Goal: Task Accomplishment & Management: Manage account settings

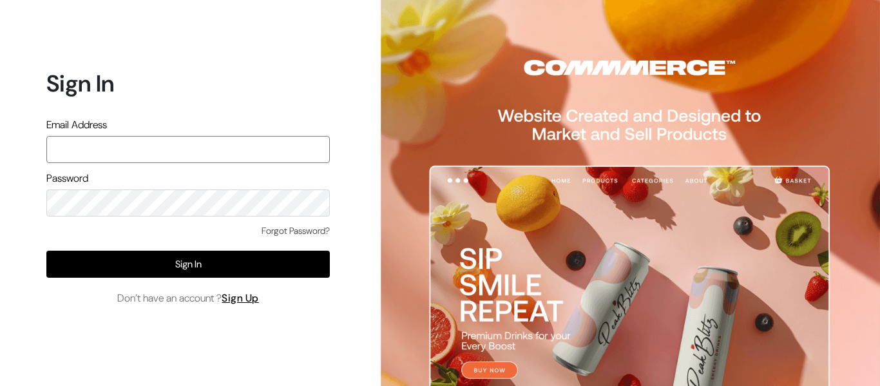
type input "pharmacy.kirti@gmail.com"
click at [186, 278] on div "Forgot Password? Sign In Don’t have an account ? Sign Up" at bounding box center [187, 265] width 283 height 82
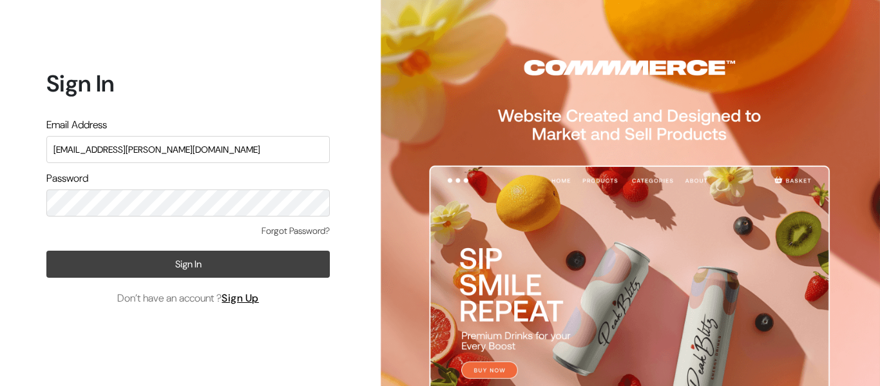
click at [187, 273] on button "Sign In" at bounding box center [187, 264] width 283 height 27
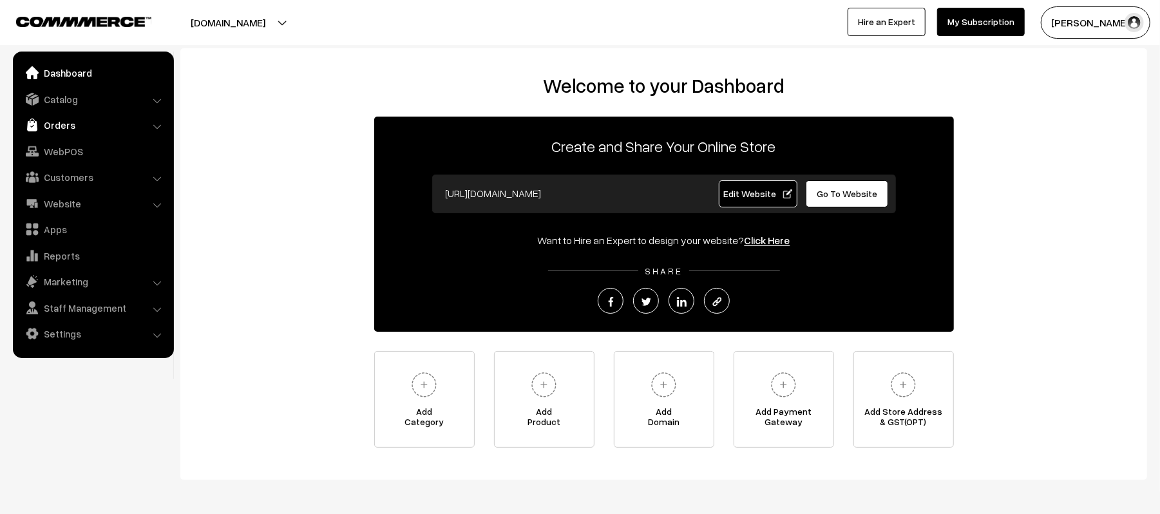
click at [66, 124] on link "Orders" at bounding box center [92, 124] width 153 height 23
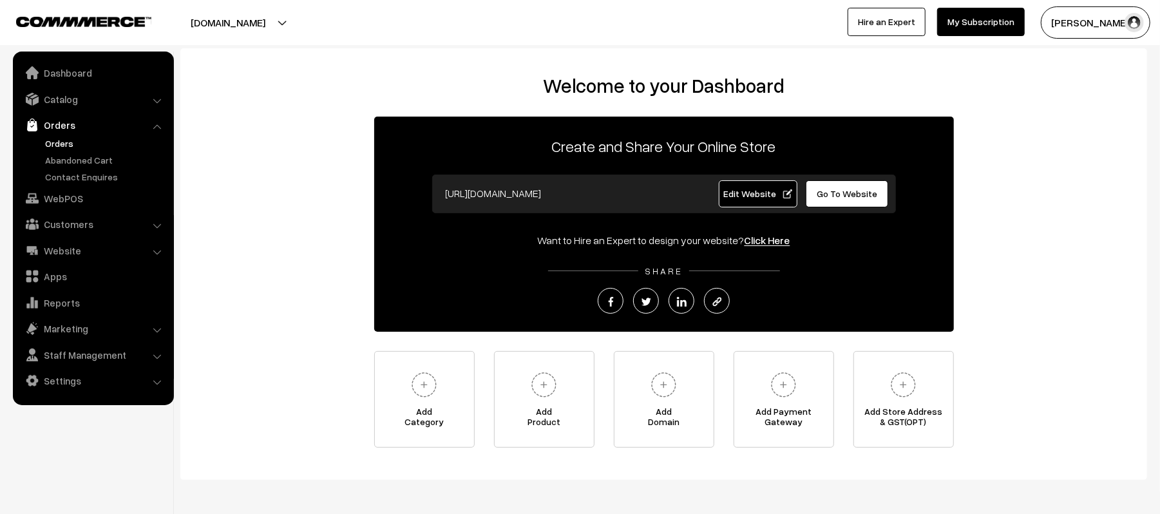
click at [59, 142] on link "Orders" at bounding box center [106, 144] width 128 height 14
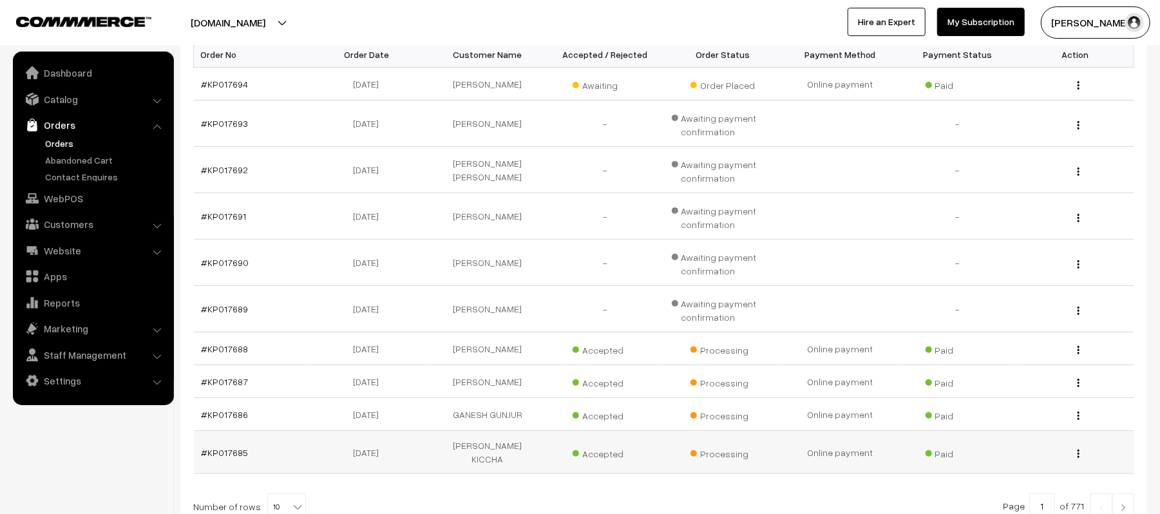
scroll to position [336, 0]
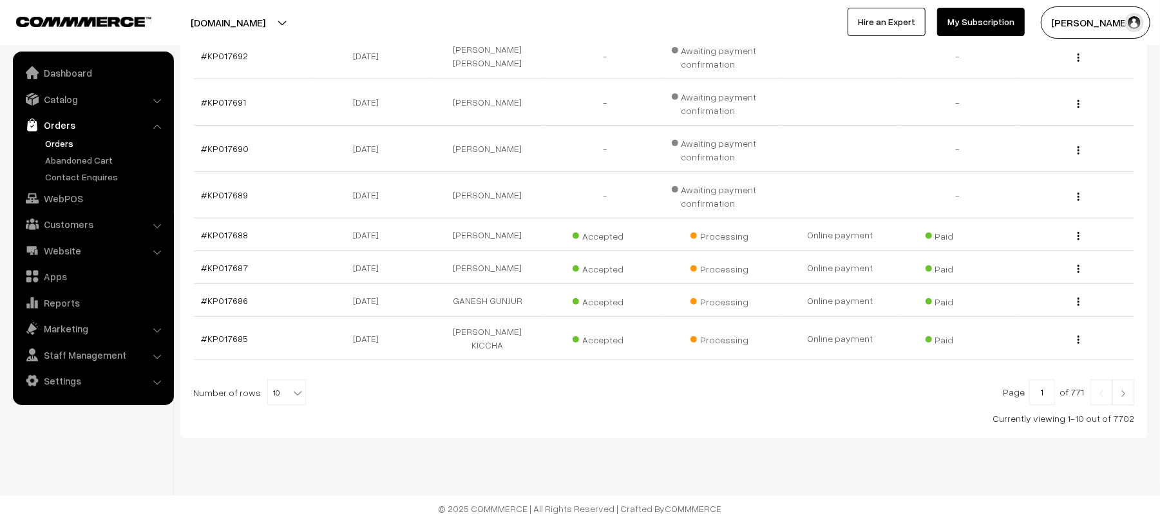
click at [1127, 392] on link at bounding box center [1123, 392] width 22 height 26
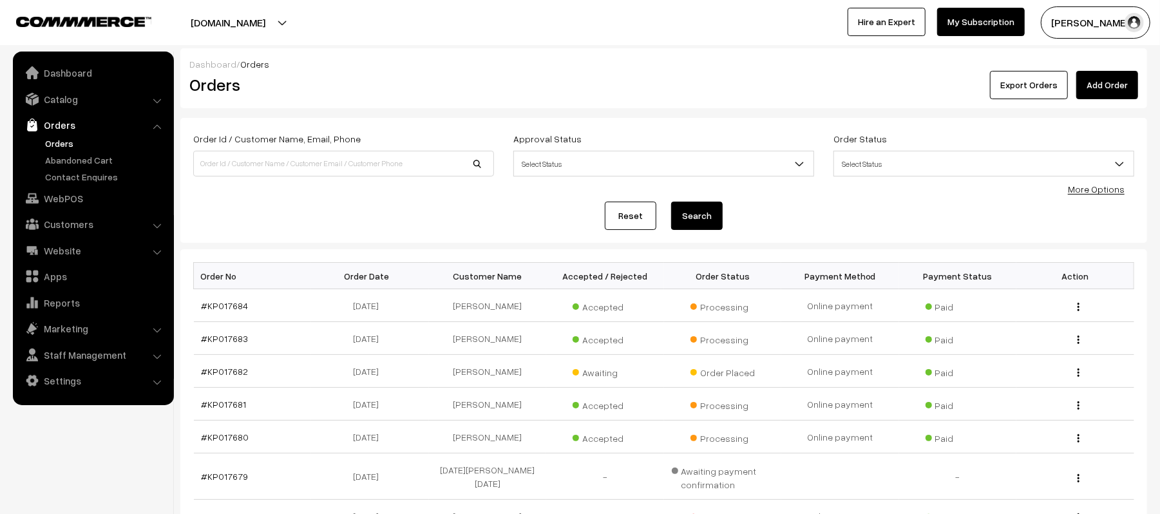
click at [60, 144] on link "Orders" at bounding box center [106, 144] width 128 height 14
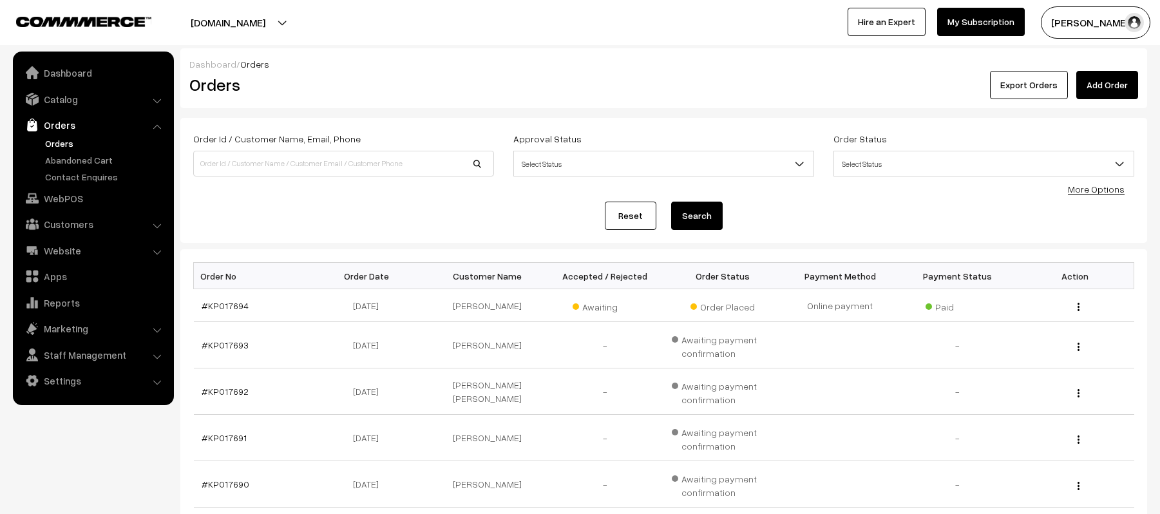
scroll to position [336, 0]
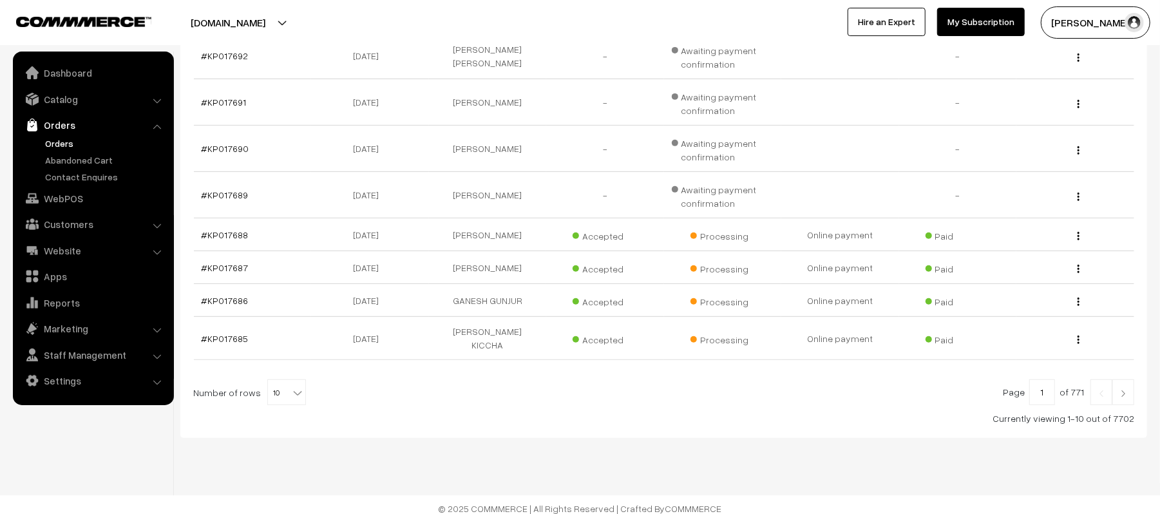
click at [1121, 390] on img at bounding box center [1123, 394] width 12 height 8
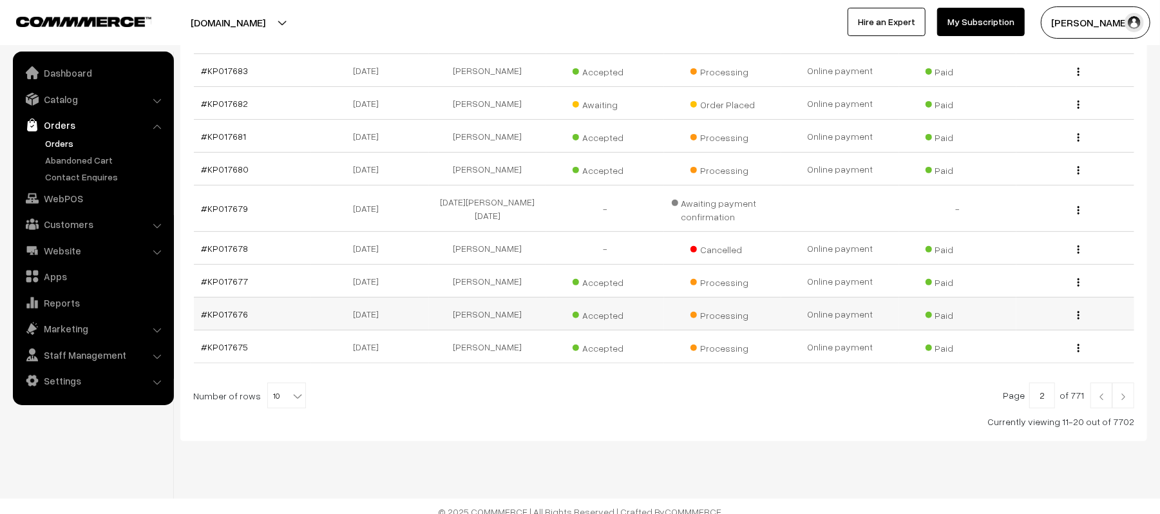
scroll to position [281, 0]
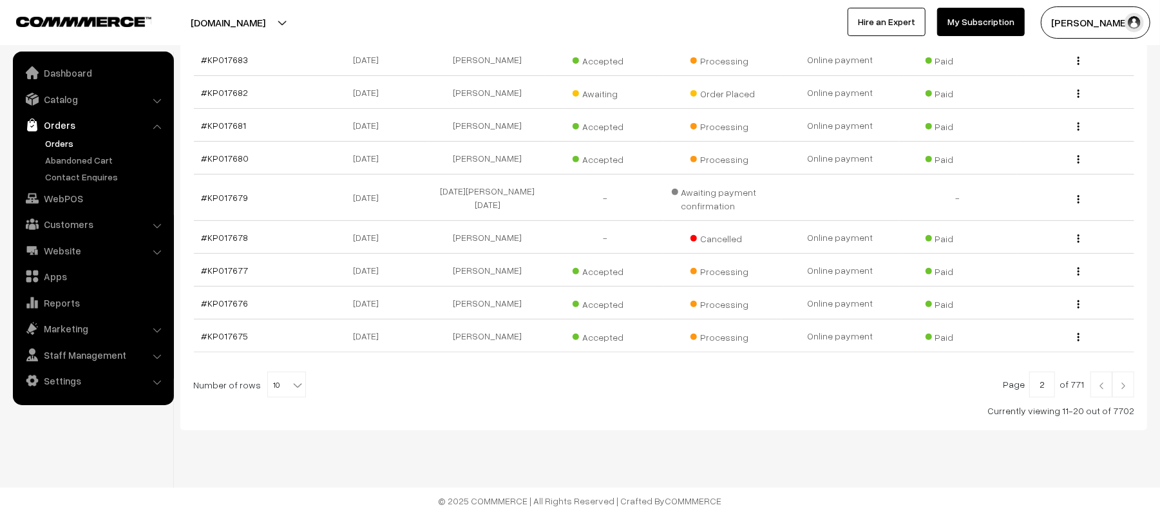
click at [1131, 384] on link at bounding box center [1123, 385] width 22 height 26
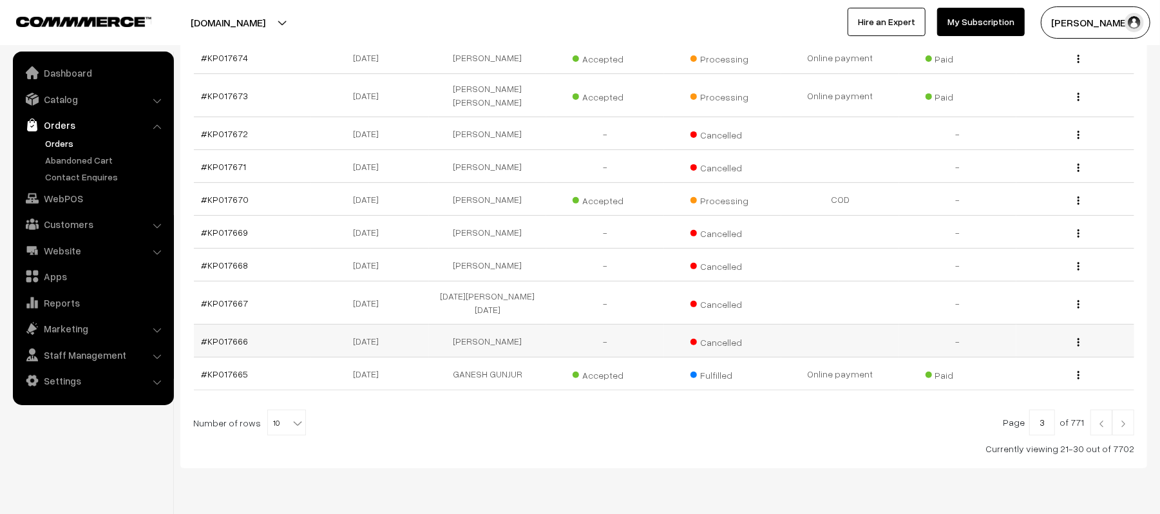
scroll to position [279, 0]
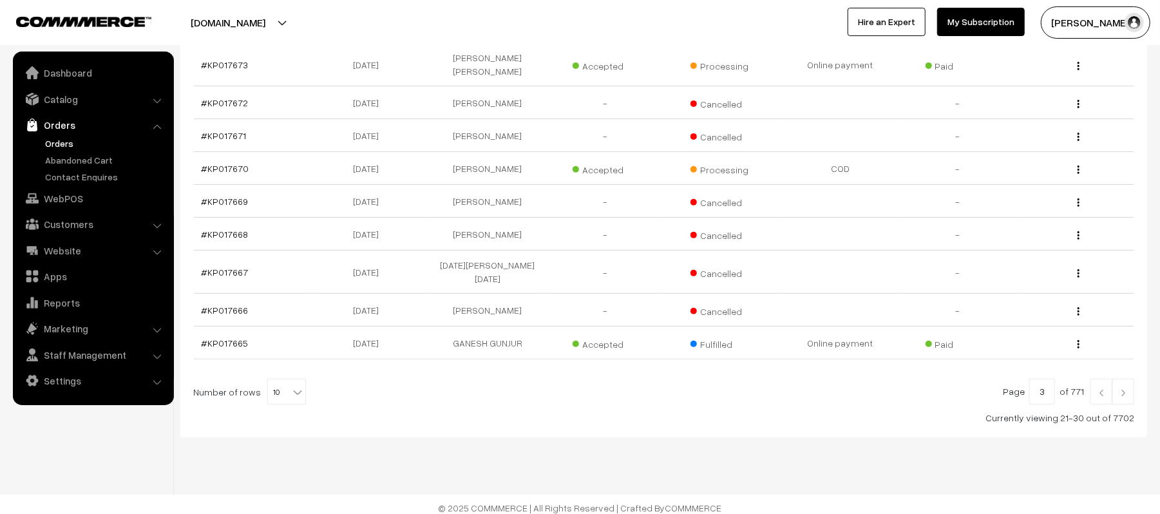
click at [1127, 389] on img at bounding box center [1123, 393] width 12 height 8
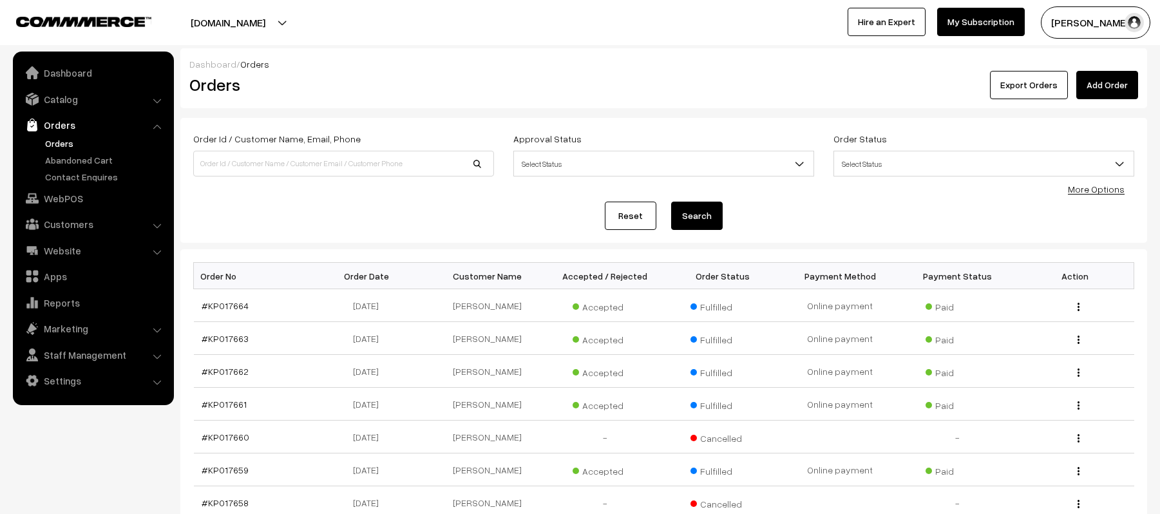
scroll to position [269, 0]
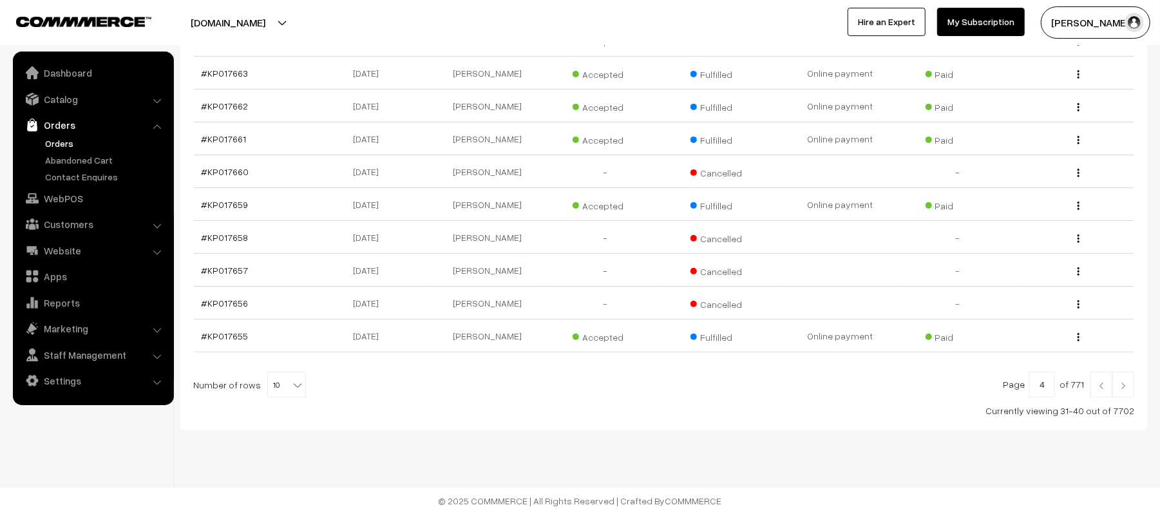
click at [1099, 390] on link at bounding box center [1101, 385] width 22 height 26
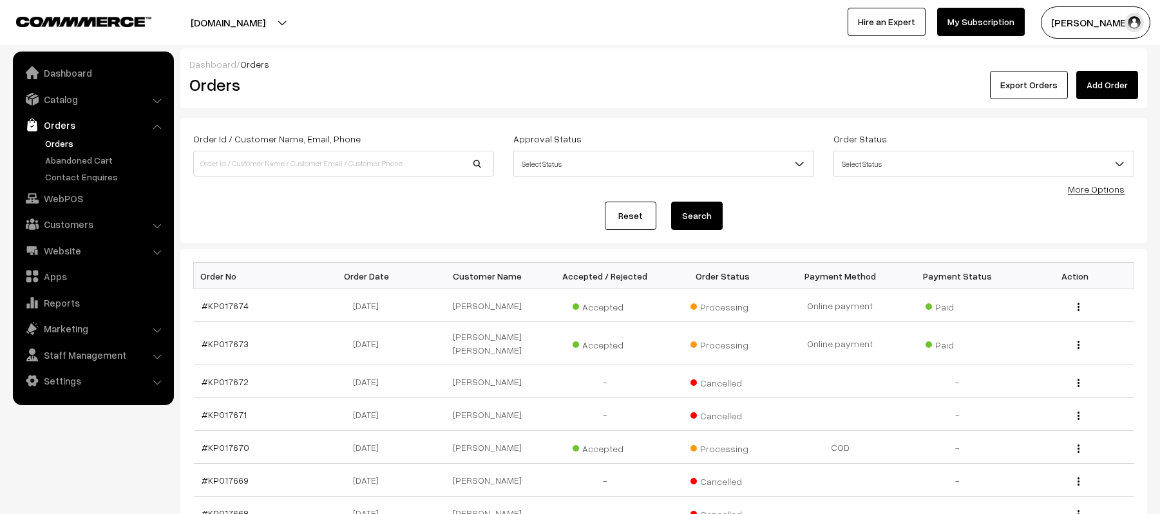
scroll to position [279, 0]
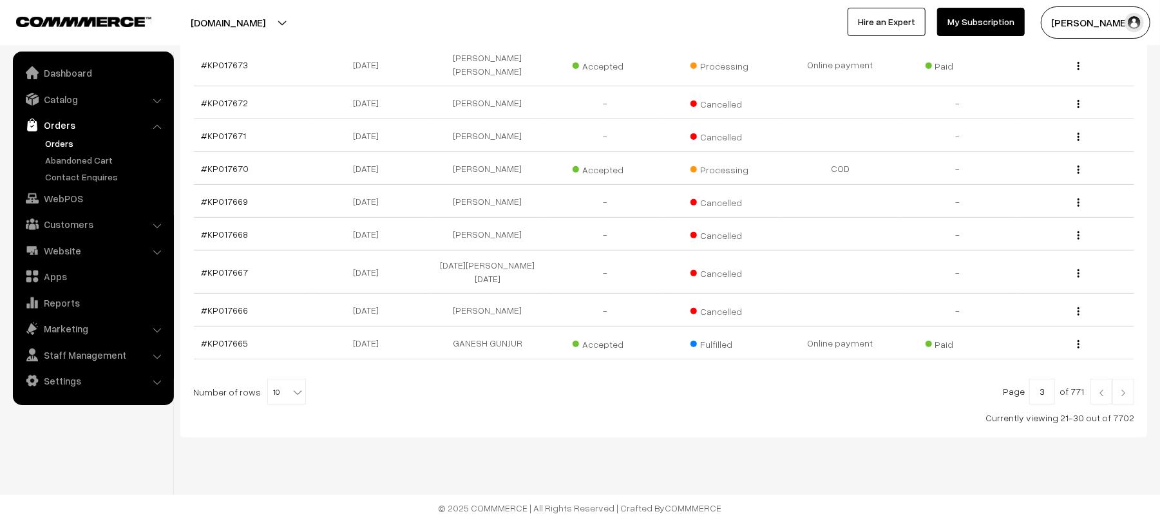
click at [1094, 384] on link at bounding box center [1101, 392] width 22 height 26
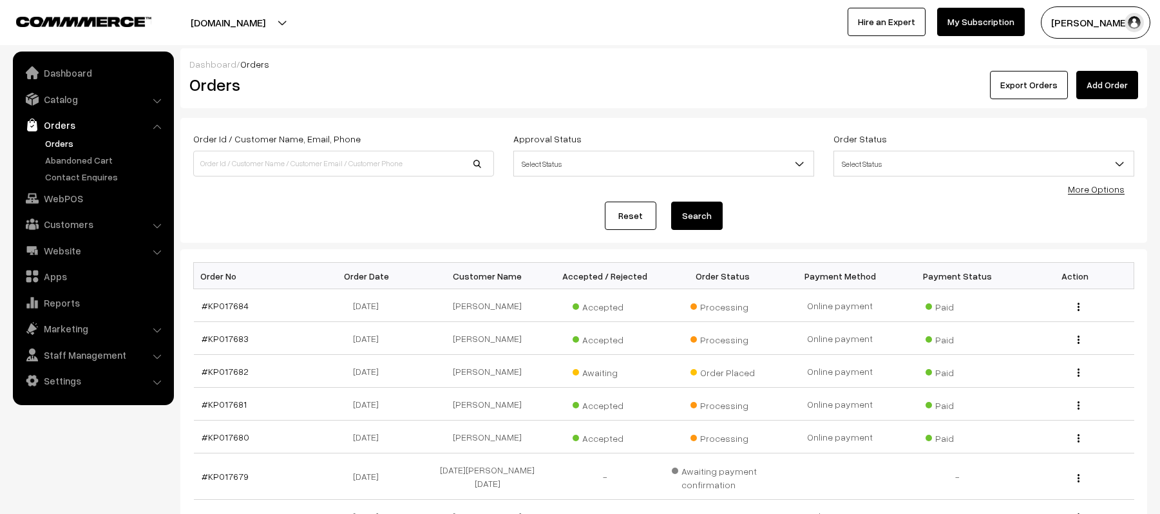
scroll to position [281, 0]
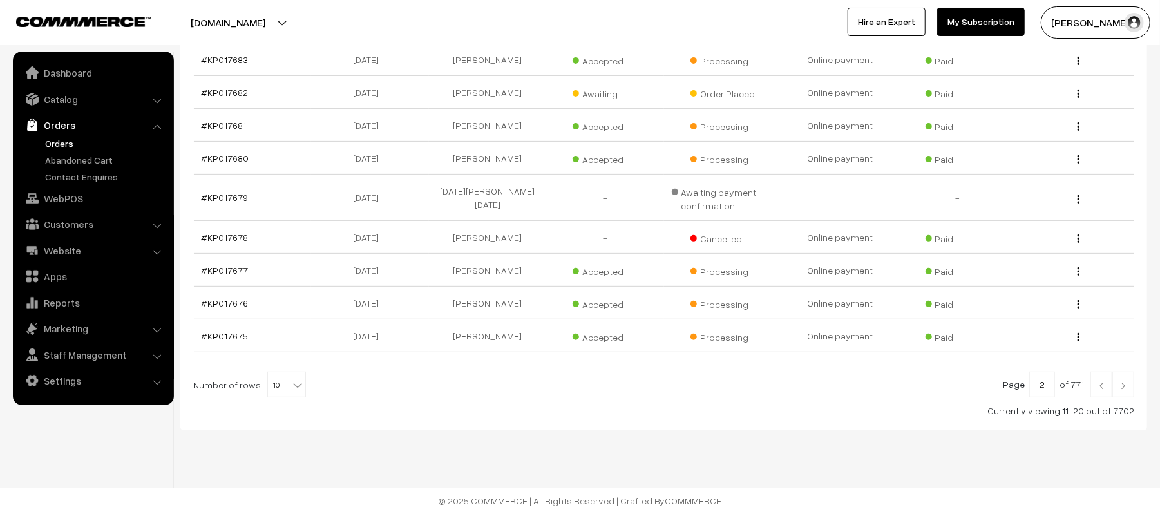
click at [1126, 388] on img at bounding box center [1123, 386] width 12 height 8
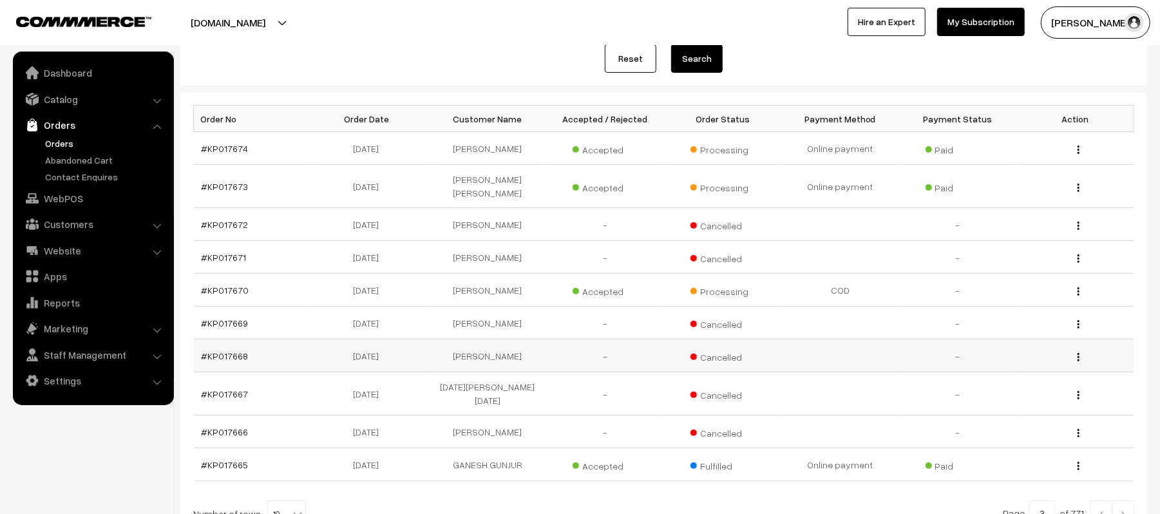
scroll to position [279, 0]
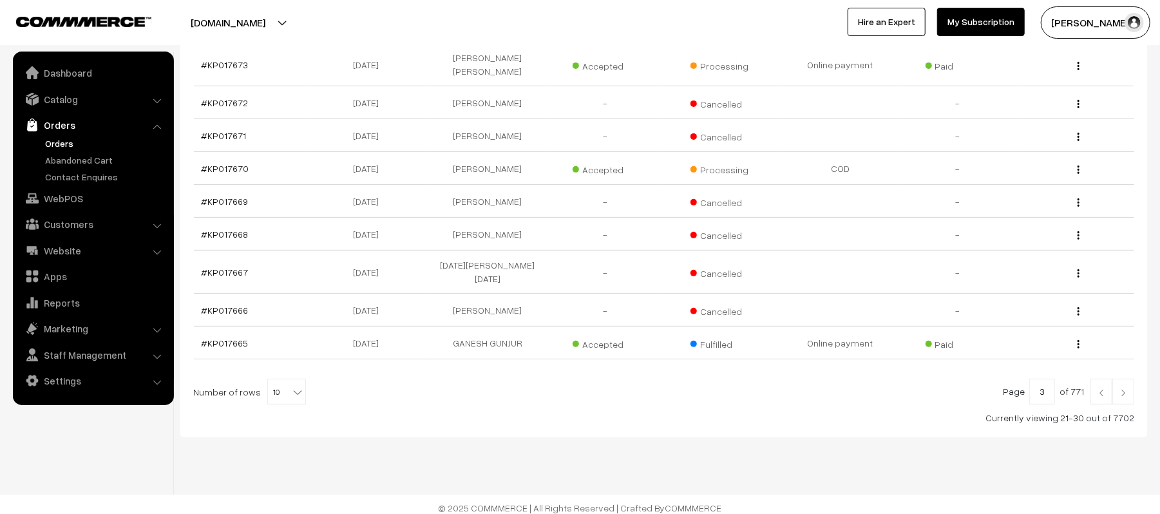
click at [1101, 389] on img at bounding box center [1102, 393] width 12 height 8
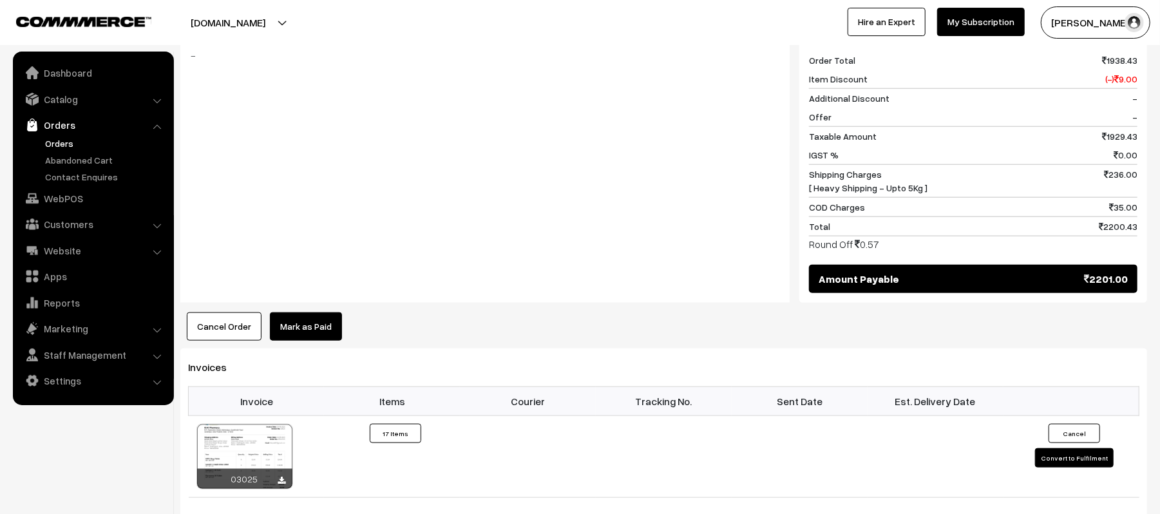
scroll to position [944, 0]
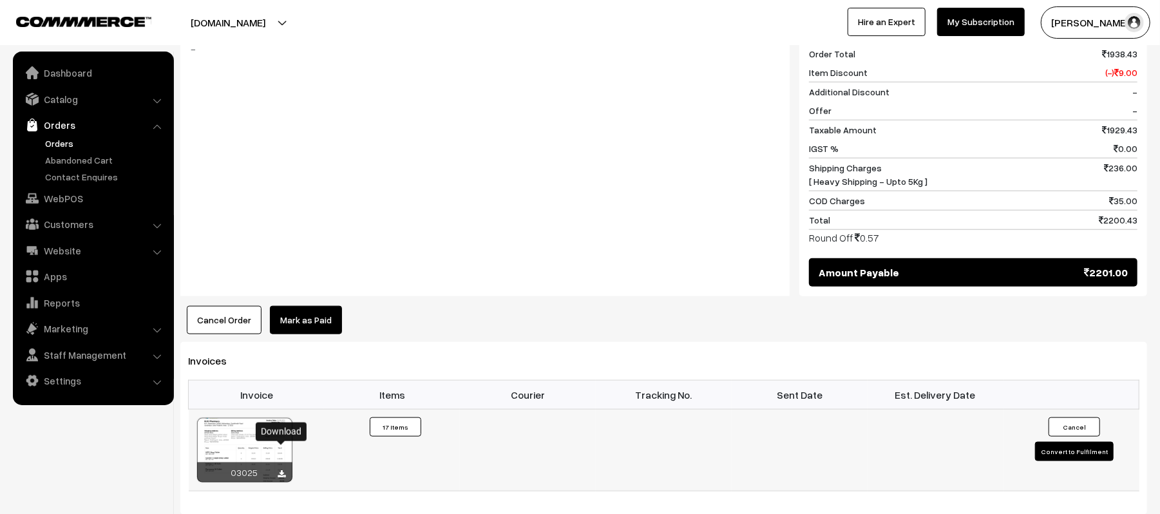
click at [281, 470] on icon at bounding box center [282, 474] width 8 height 8
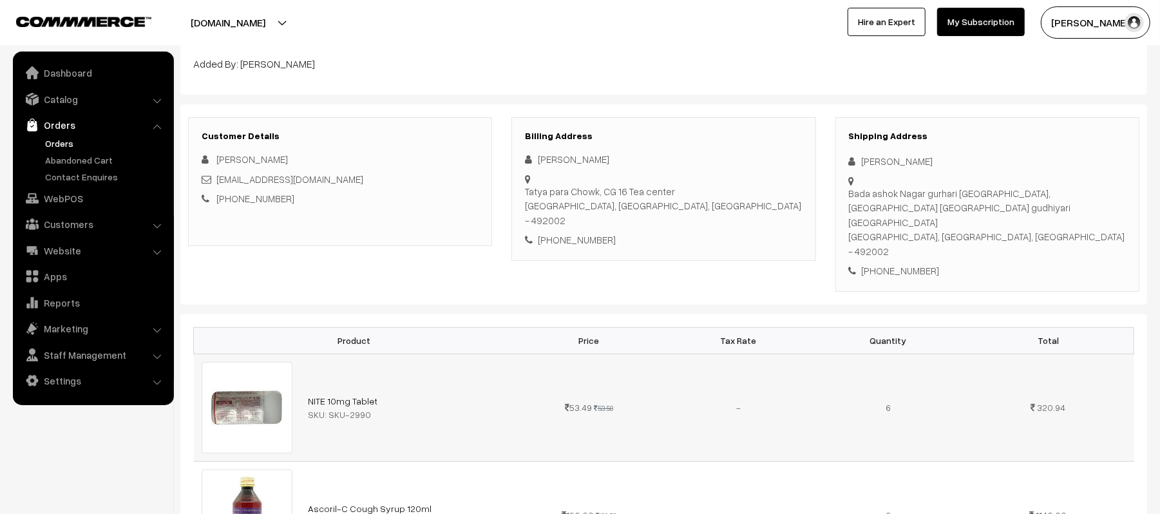
scroll to position [0, 0]
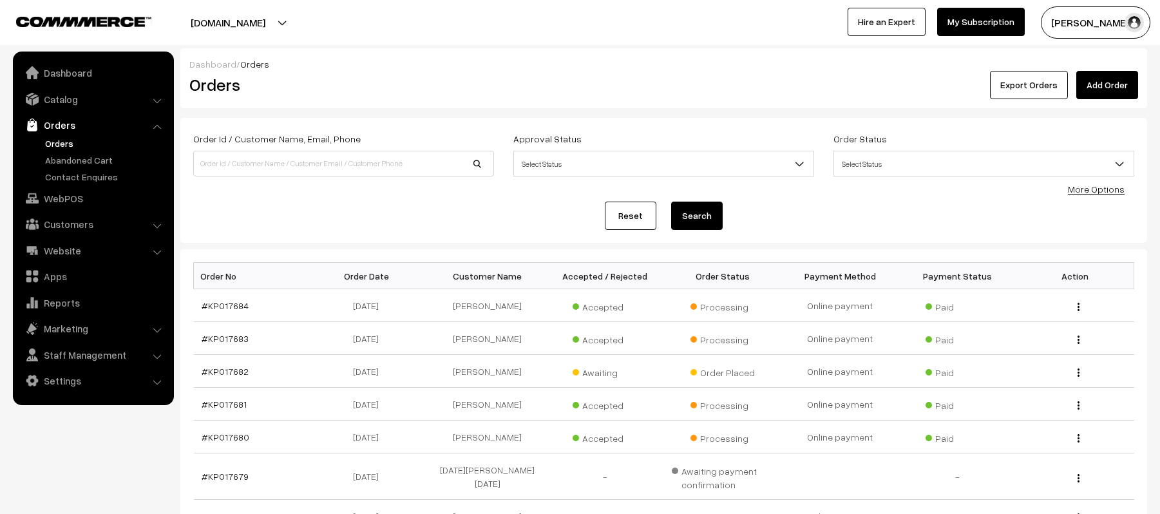
scroll to position [281, 0]
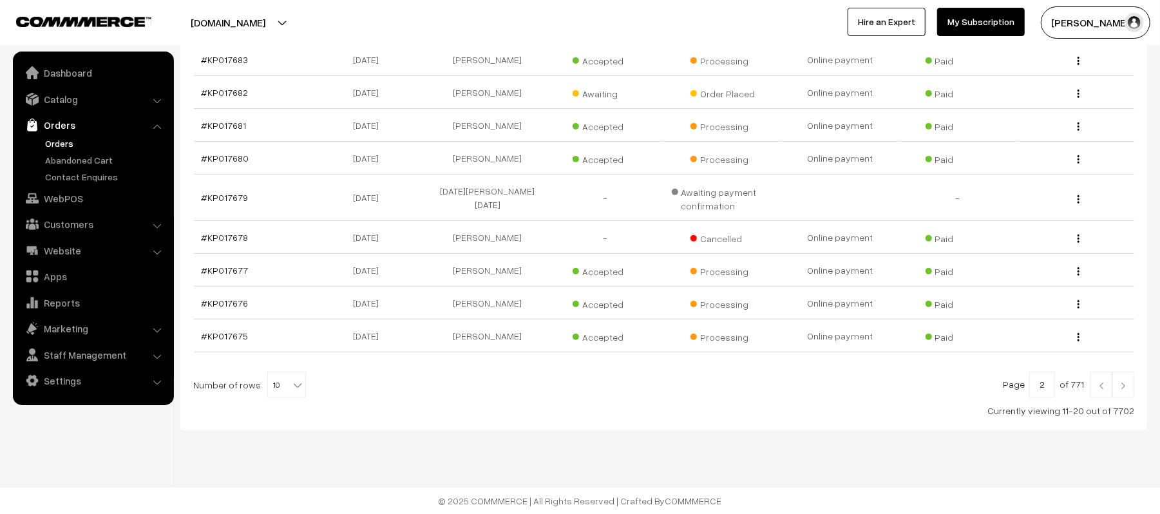
click at [1105, 385] on img at bounding box center [1102, 386] width 12 height 8
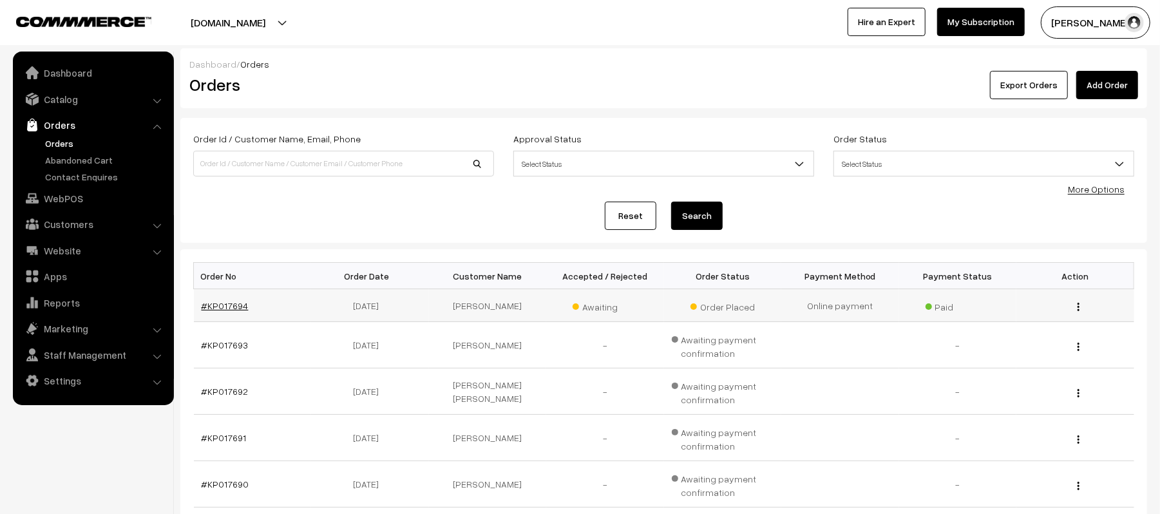
click at [204, 302] on link "#KP017694" at bounding box center [225, 305] width 47 height 11
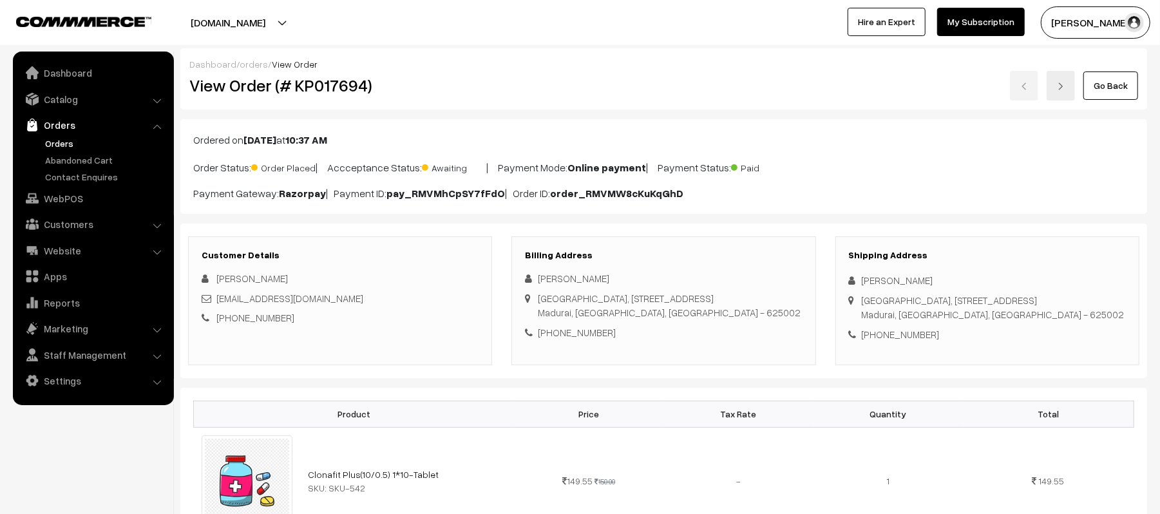
click at [65, 143] on link "Orders" at bounding box center [106, 144] width 128 height 14
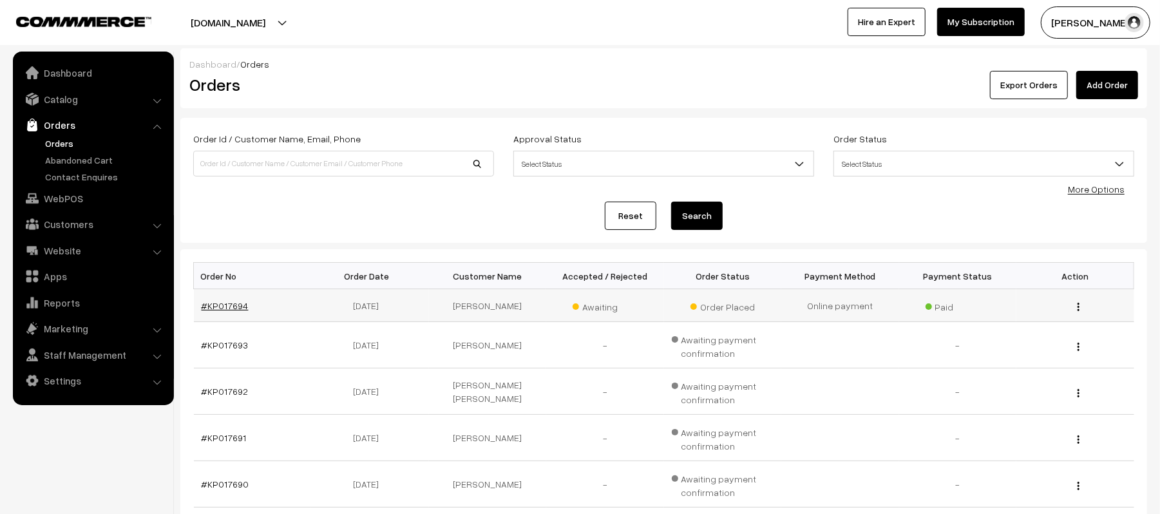
click at [227, 305] on link "#KP017694" at bounding box center [225, 305] width 47 height 11
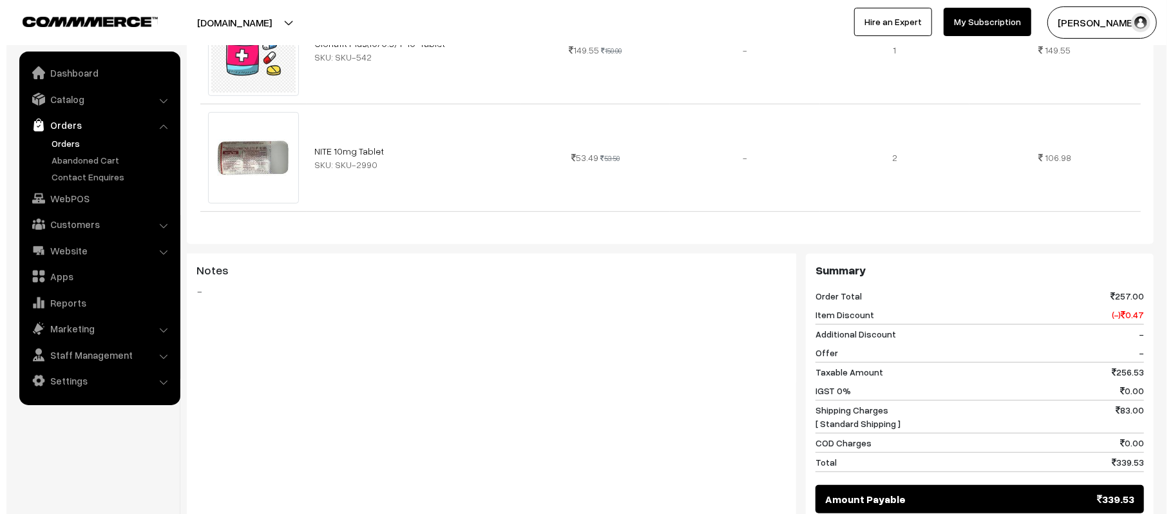
scroll to position [665, 0]
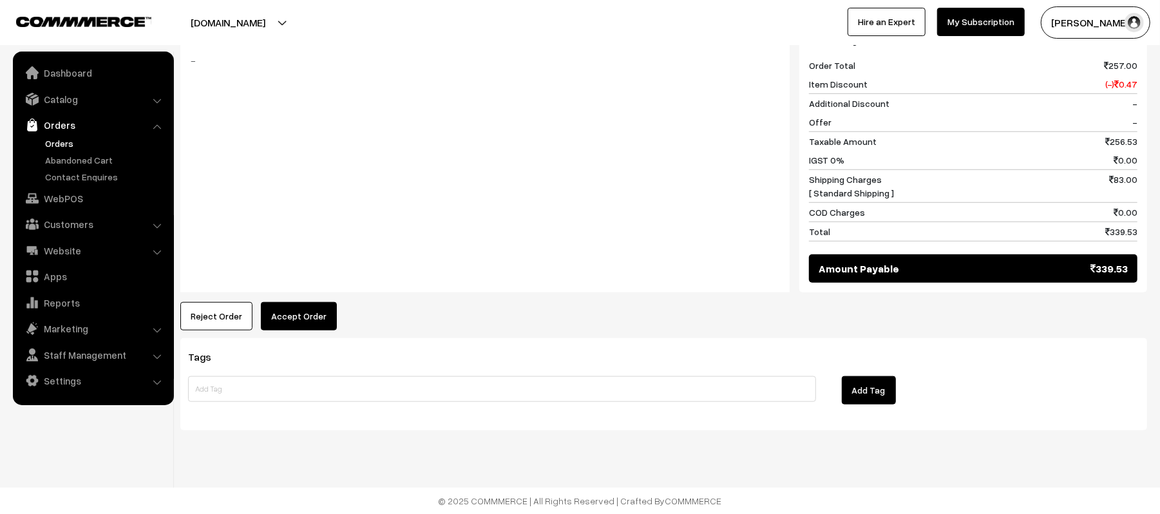
click at [202, 313] on button "Reject Order" at bounding box center [216, 316] width 72 height 28
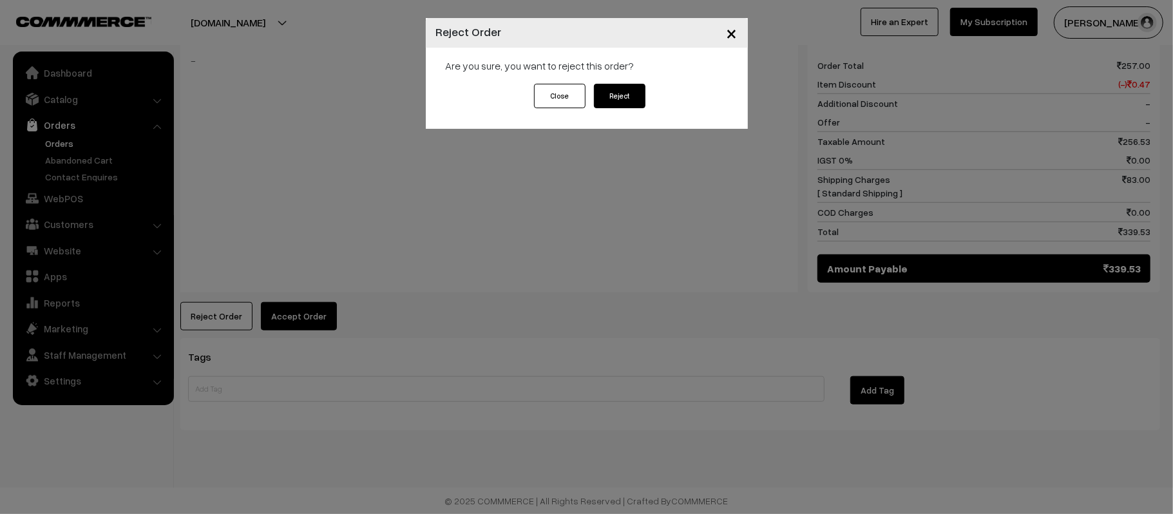
click at [629, 94] on button "Reject" at bounding box center [620, 96] width 52 height 24
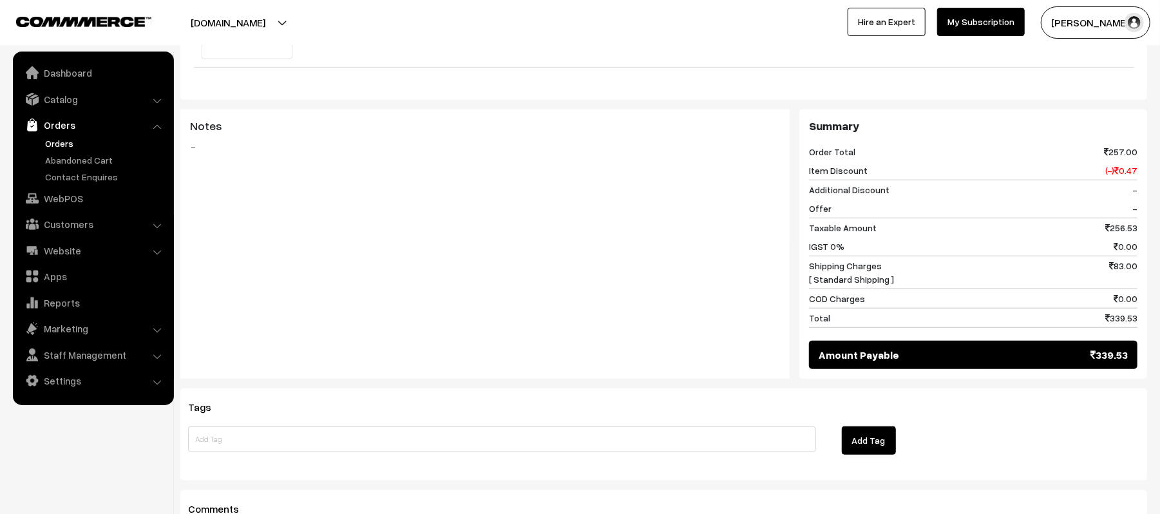
scroll to position [687, 0]
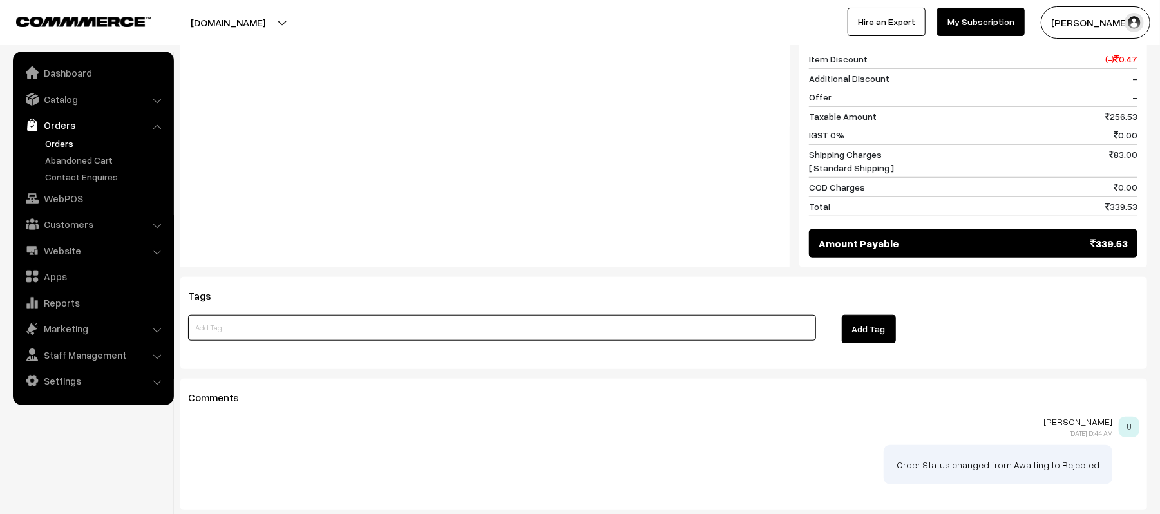
click at [328, 334] on input at bounding box center [502, 328] width 628 height 26
type input "REFUND DONE"
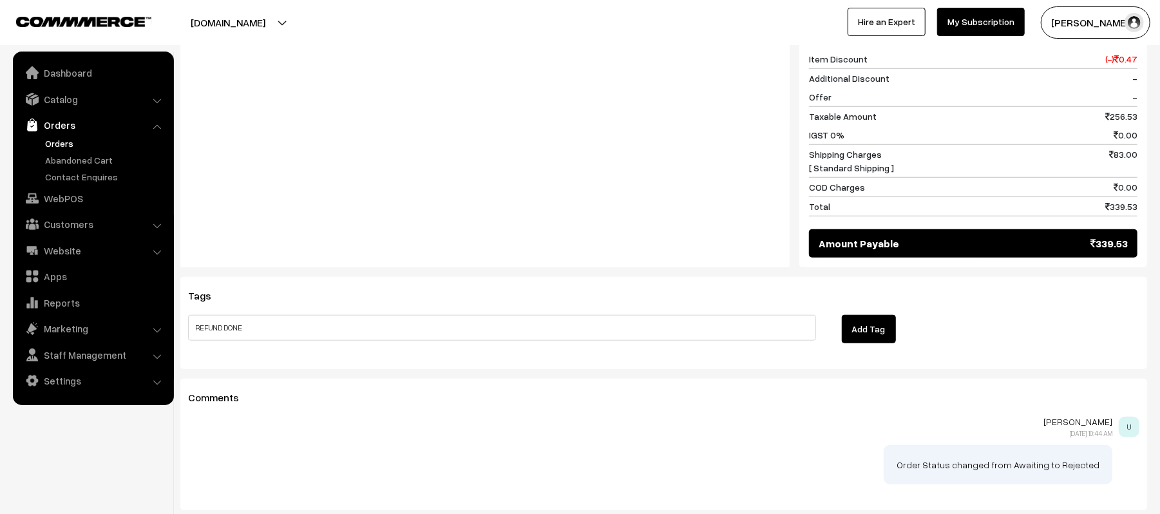
click at [862, 328] on button "Add Tag" at bounding box center [869, 329] width 54 height 28
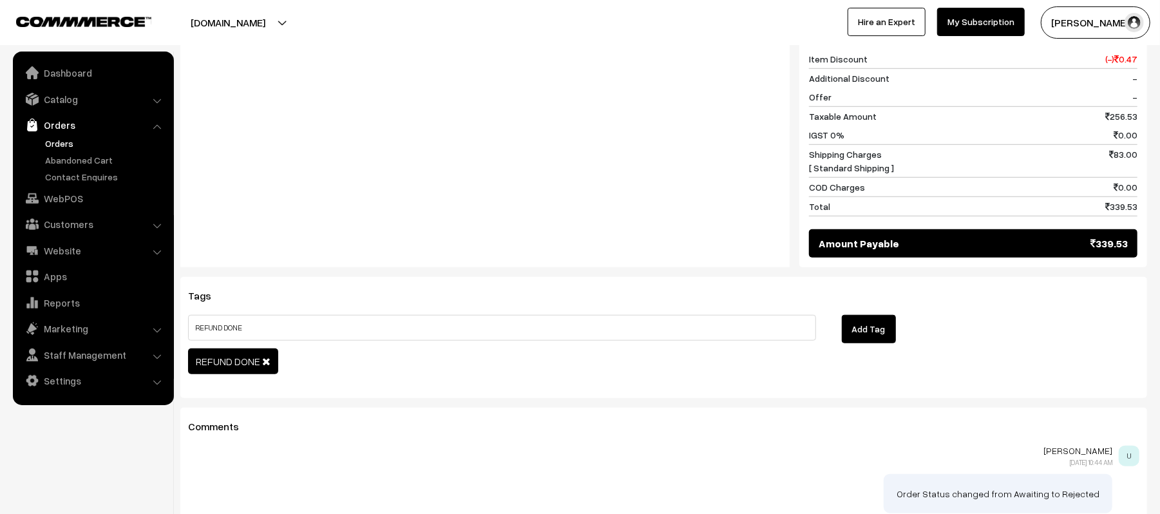
click at [515, 423] on div "Comments Utkarsh Gupta 27-09-2025 10:44 AM U Order Status changed from Awaiting…" at bounding box center [663, 473] width 967 height 131
click at [64, 145] on link "Orders" at bounding box center [106, 144] width 128 height 14
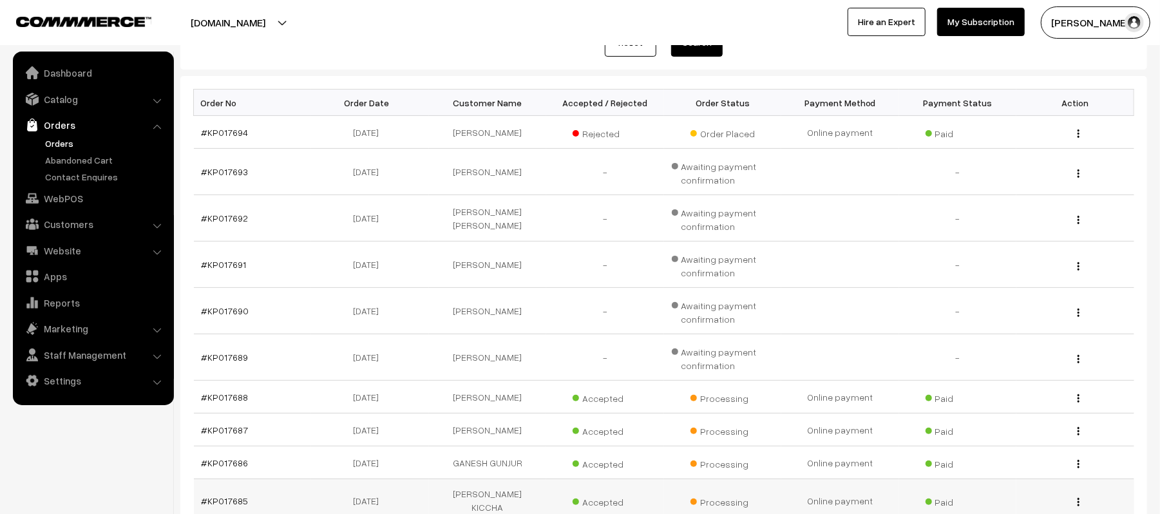
scroll to position [336, 0]
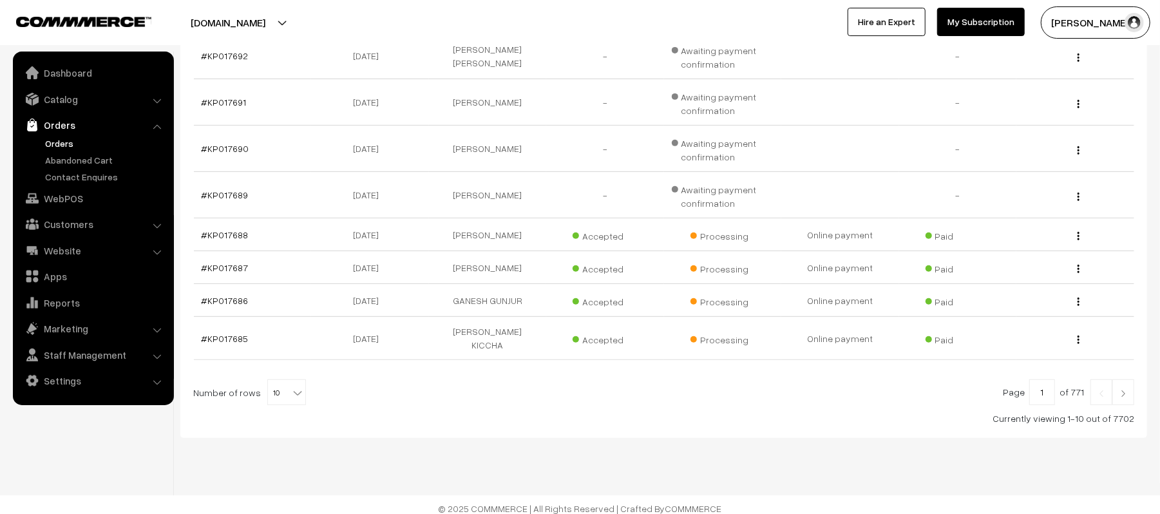
click at [1128, 390] on img at bounding box center [1123, 394] width 12 height 8
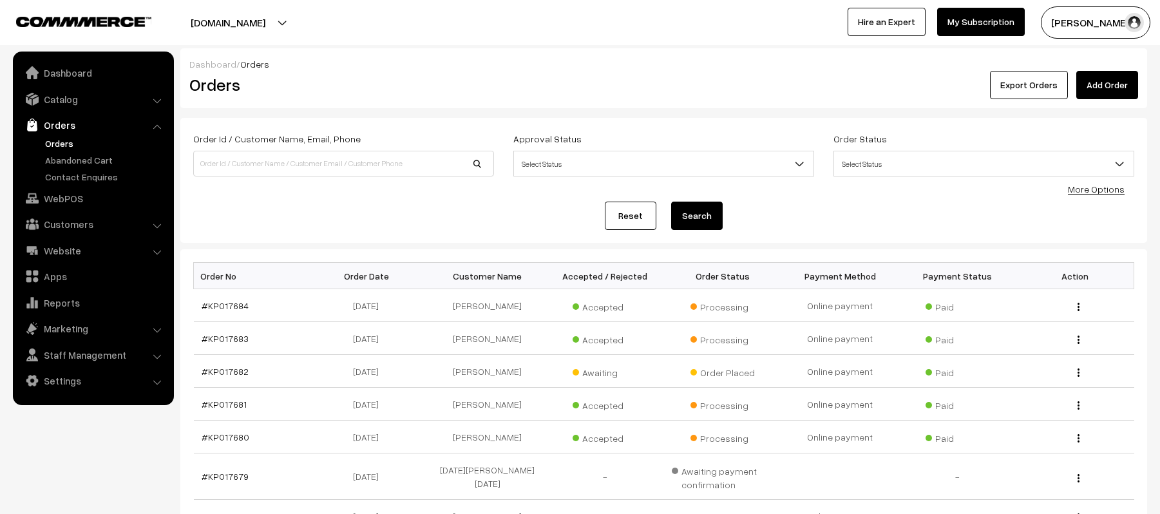
scroll to position [281, 0]
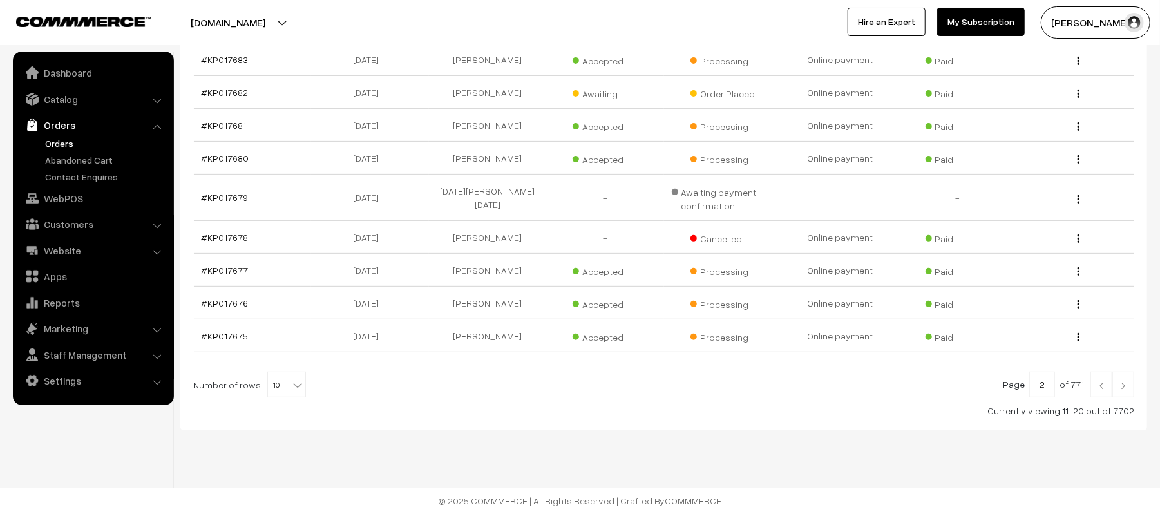
click at [1128, 386] on img at bounding box center [1123, 386] width 12 height 8
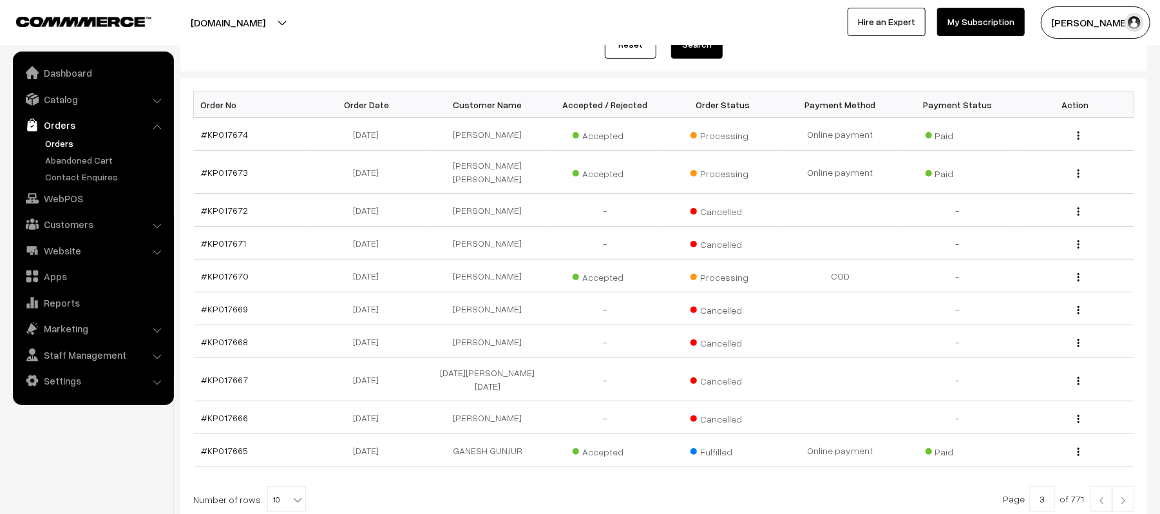
scroll to position [279, 0]
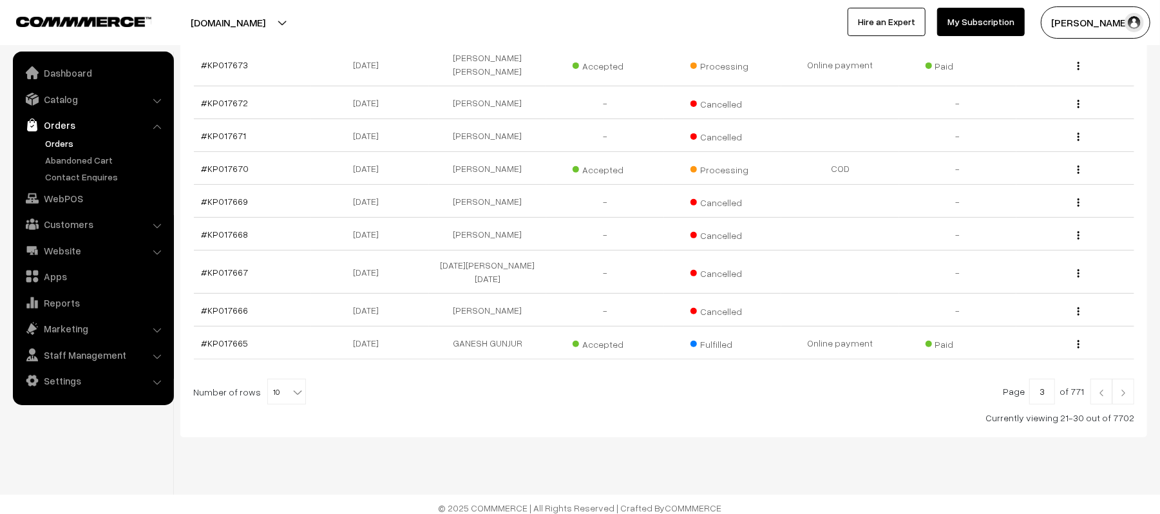
click at [1098, 389] on img at bounding box center [1102, 393] width 12 height 8
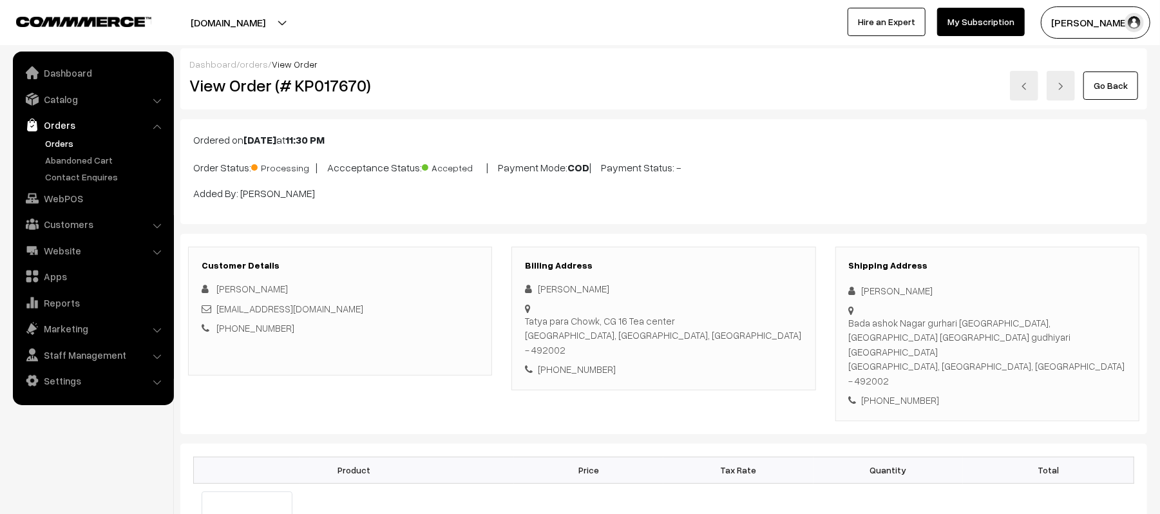
click at [909, 393] on div "+91 7803058769" at bounding box center [987, 400] width 277 height 15
copy div "7803058769"
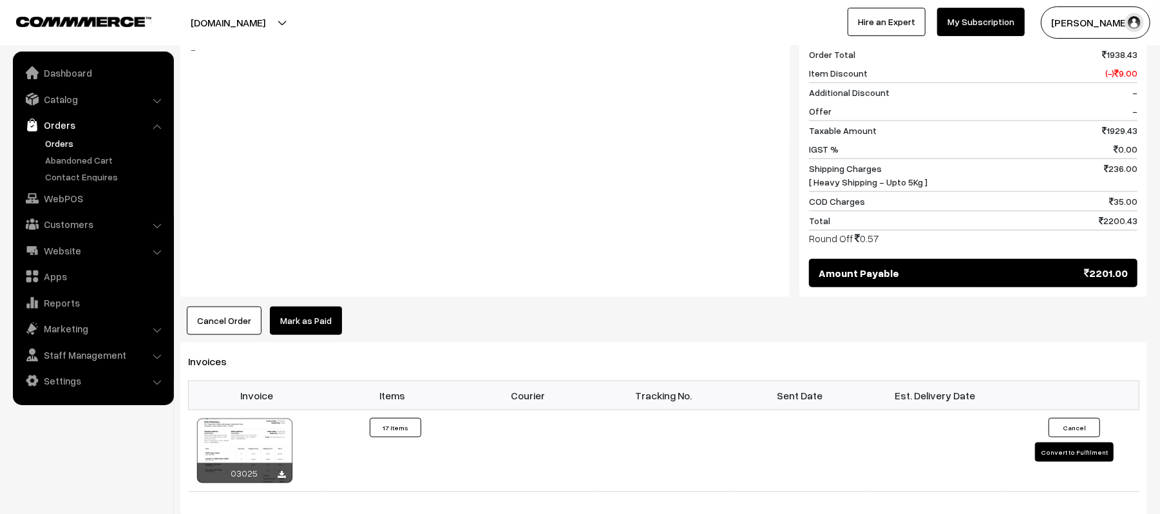
scroll to position [944, 0]
click at [1054, 442] on button "Convert to Fulfilment" at bounding box center [1074, 451] width 79 height 19
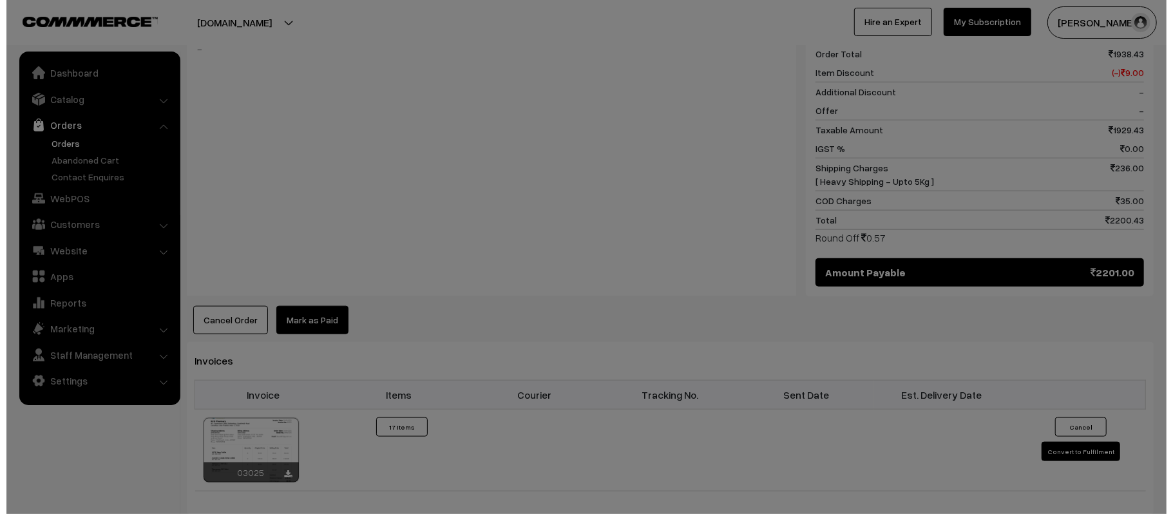
scroll to position [951, 0]
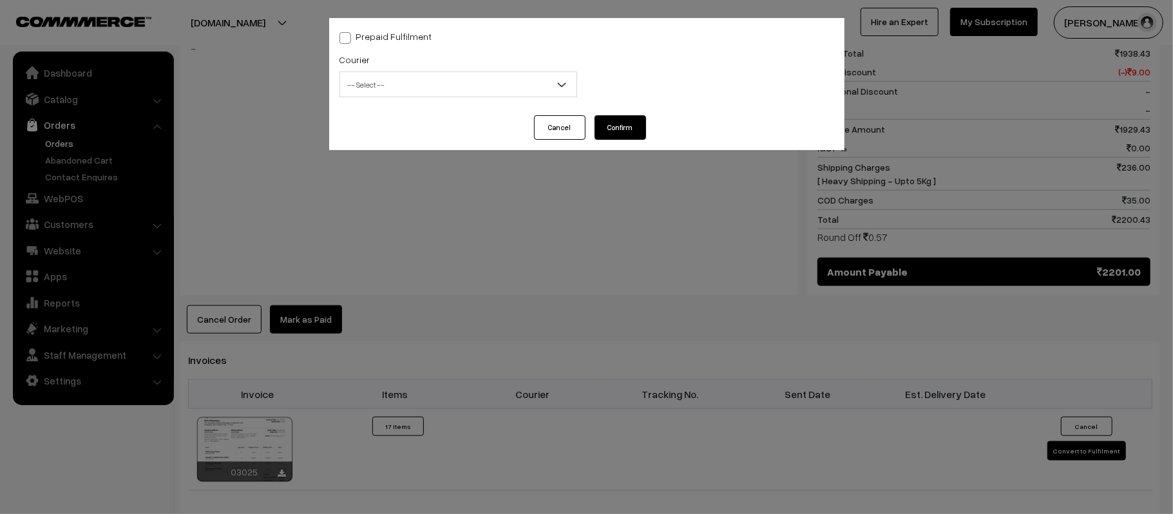
click at [377, 62] on div "Courier -- Select -- Shiprocket WareIQ iCarry Delhivery Amazon Surface E-Kart L…" at bounding box center [458, 75] width 238 height 46
click at [383, 83] on span "-- Select --" at bounding box center [458, 84] width 236 height 23
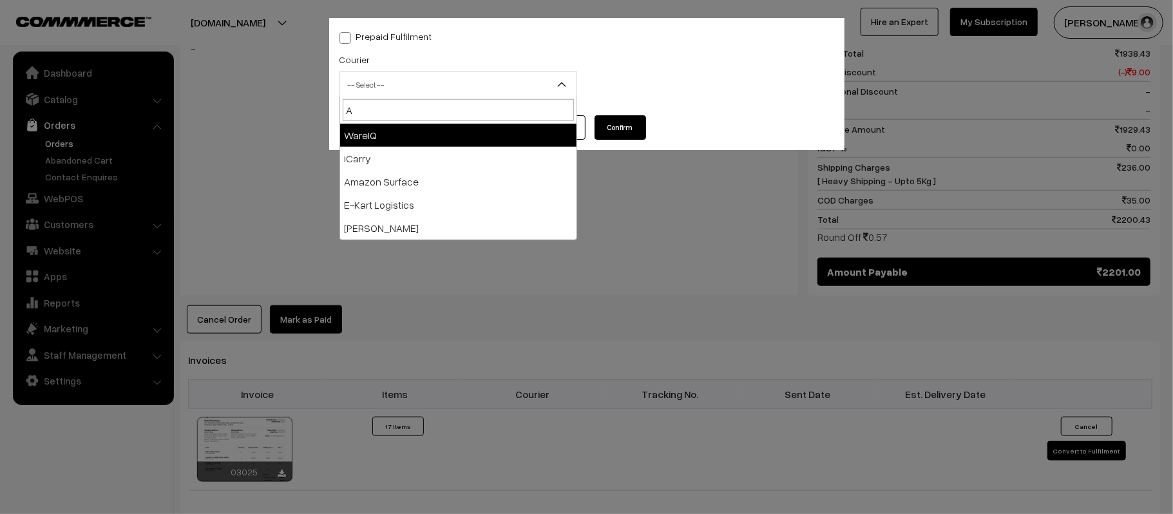
type input "AM"
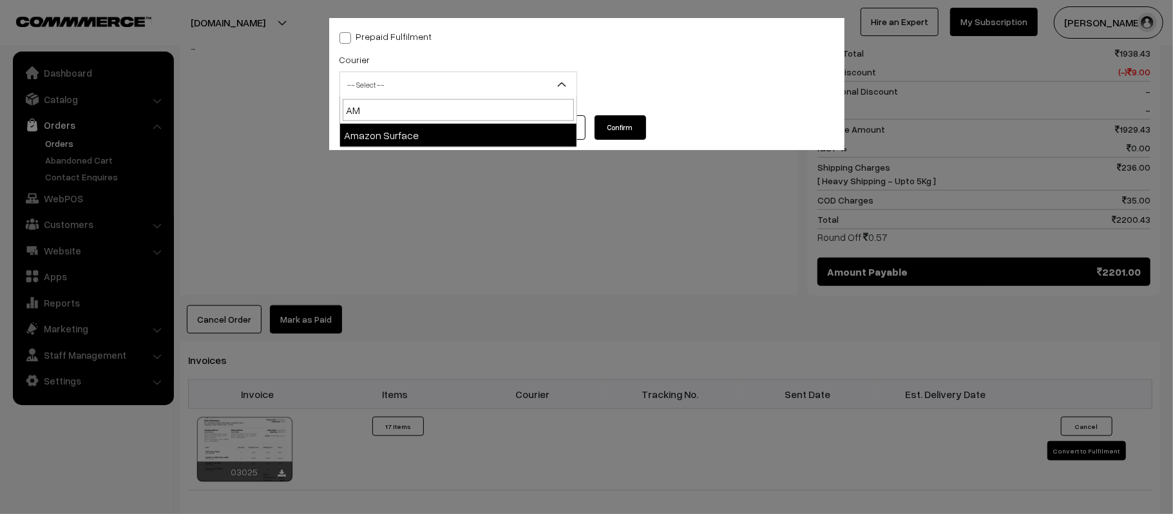
select select "5"
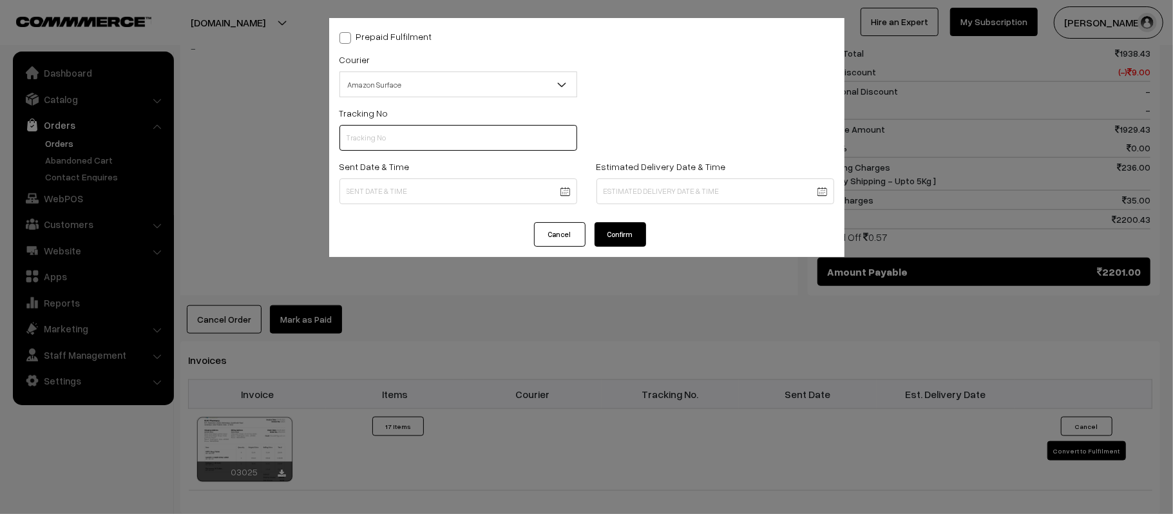
paste input "363797708895"
type input "363797708895"
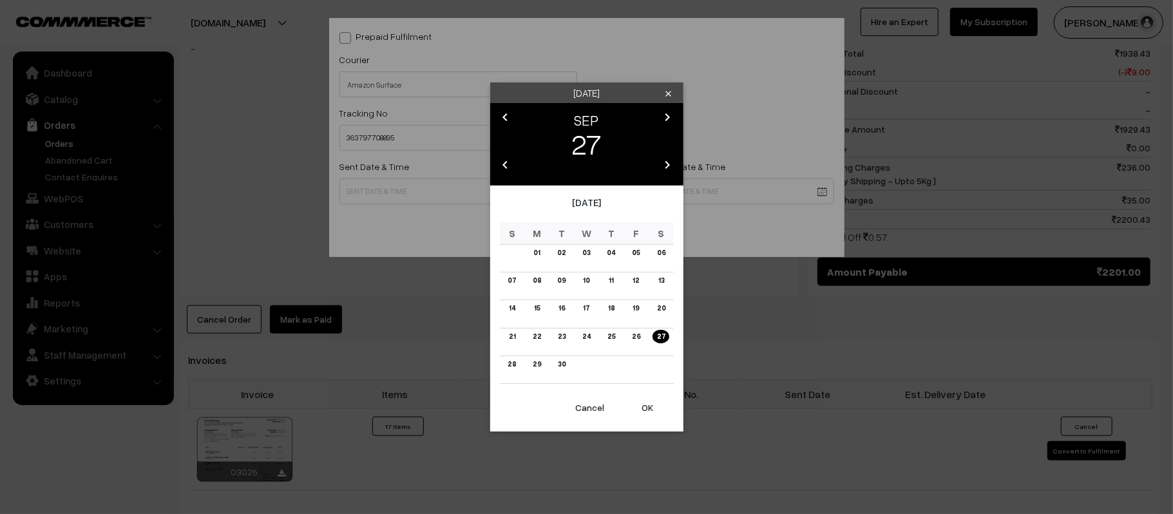
click at [651, 425] on div "Now Clear Cancel OK" at bounding box center [586, 413] width 193 height 38
click at [651, 408] on button "OK" at bounding box center [648, 408] width 52 height 28
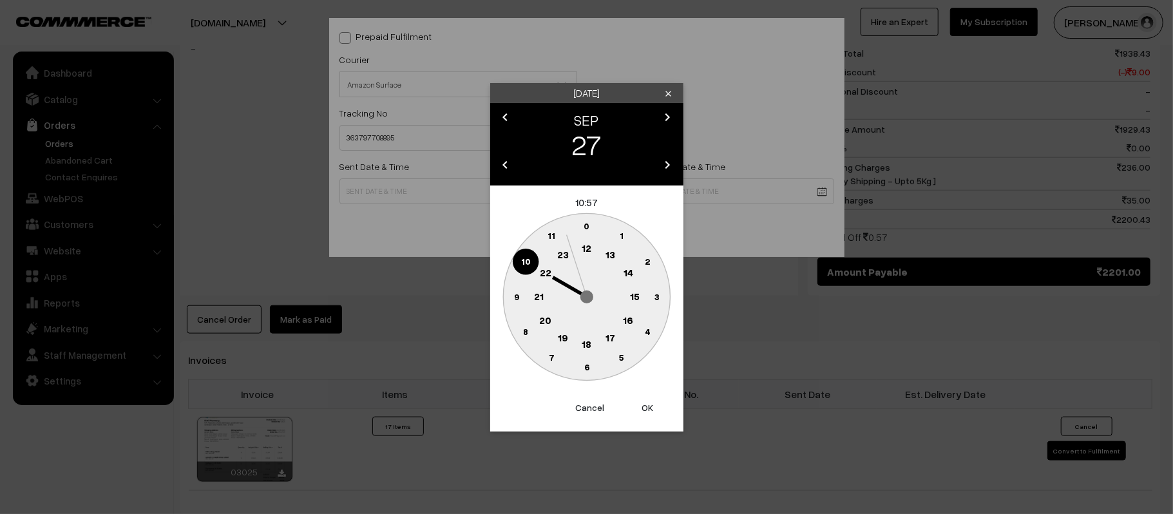
click at [587, 243] on text "12" at bounding box center [587, 248] width 10 height 12
click at [523, 298] on circle at bounding box center [516, 296] width 26 height 26
type input "27-09-2025 12:45"
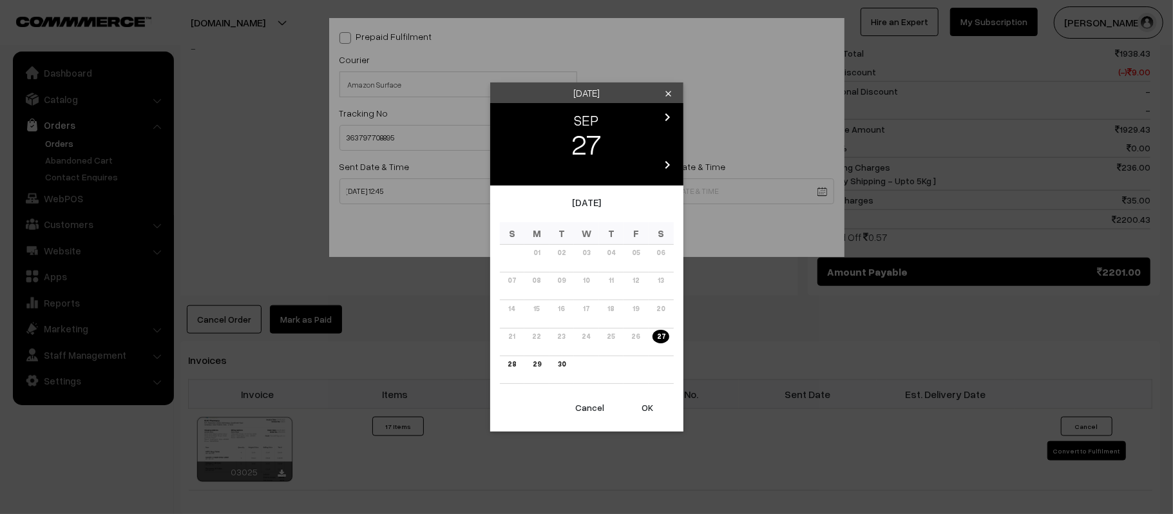
click at [662, 109] on icon "chevron_right" at bounding box center [667, 116] width 15 height 15
click at [637, 250] on link "03" at bounding box center [635, 253] width 15 height 14
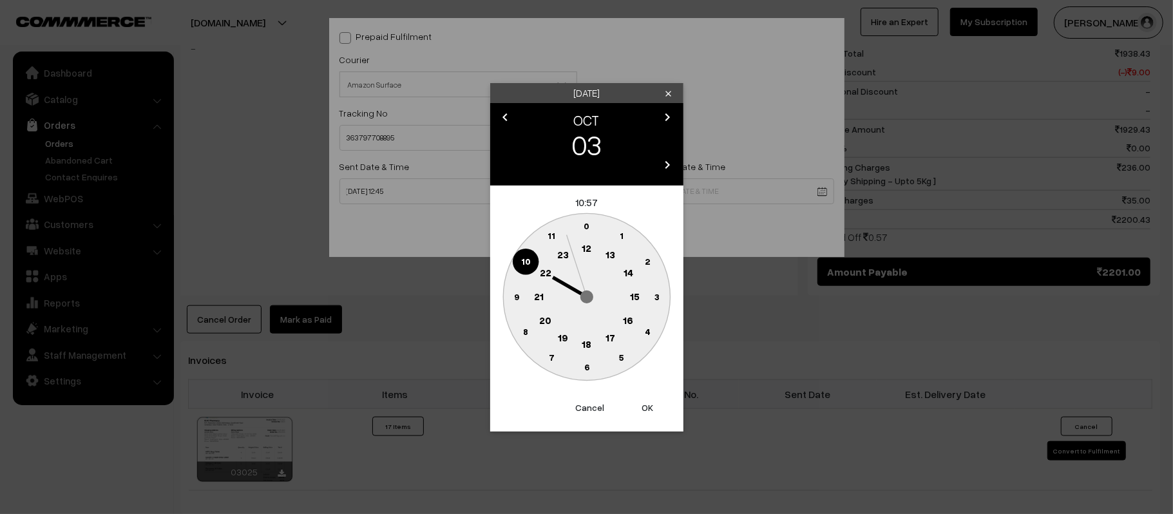
click at [551, 297] on circle at bounding box center [539, 296] width 26 height 26
click at [582, 365] on text "30" at bounding box center [586, 366] width 11 height 11
type input "[DATE] 21:30"
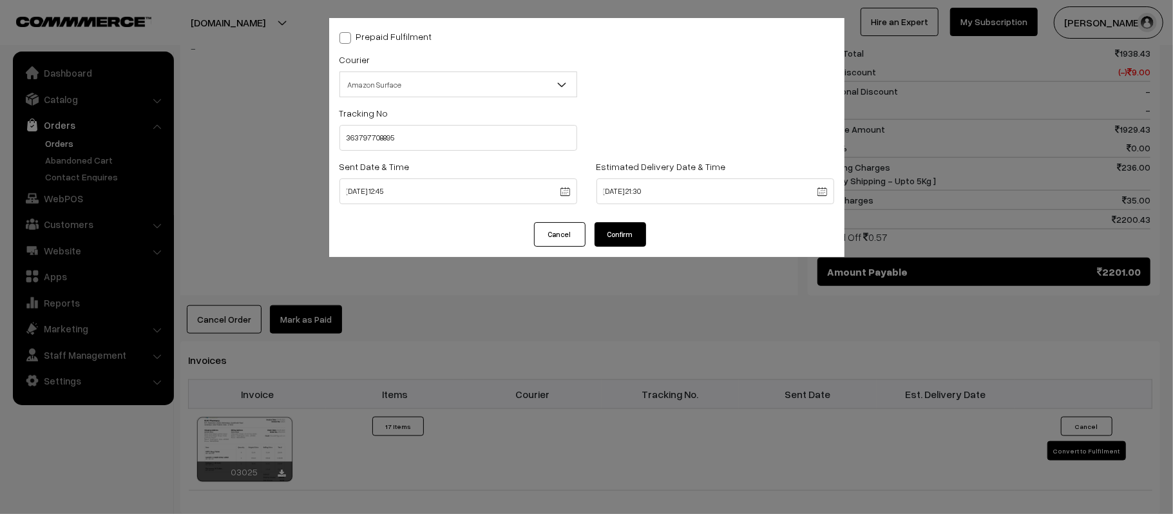
click at [622, 247] on div "Cancel Confirm" at bounding box center [586, 239] width 515 height 35
click at [627, 237] on button "Confirm" at bounding box center [620, 234] width 52 height 24
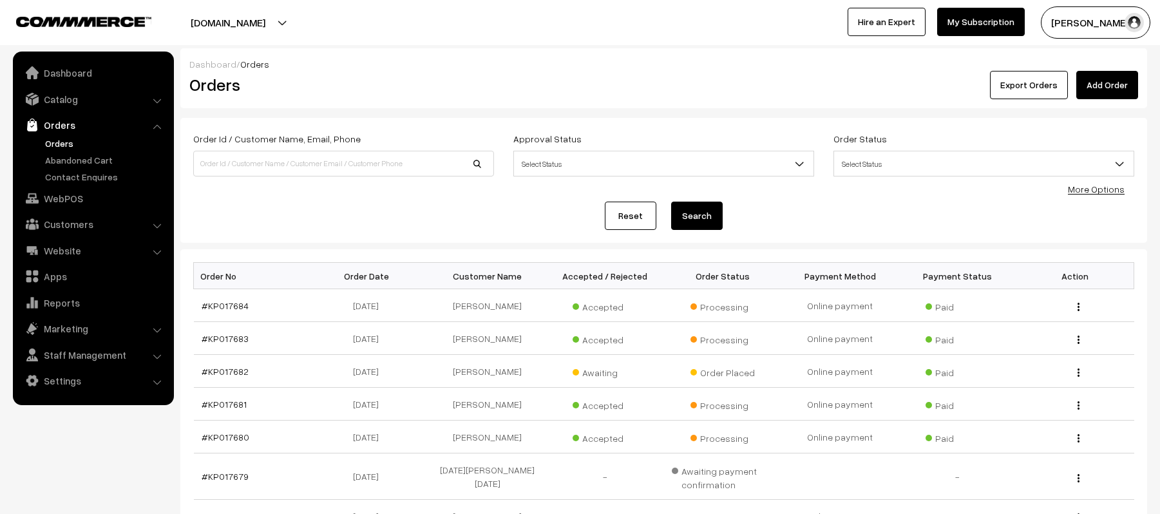
scroll to position [281, 0]
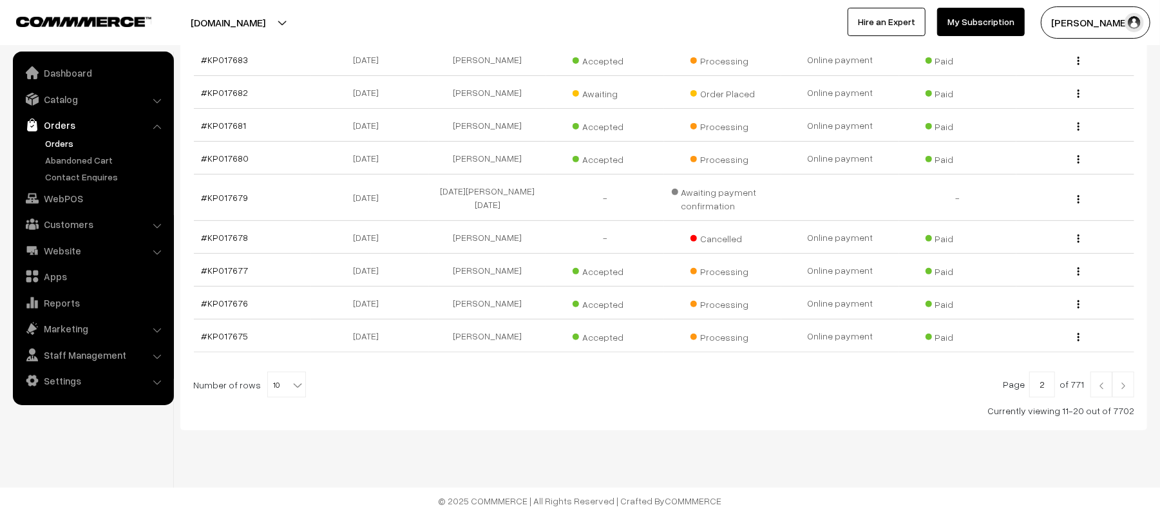
click at [416, 428] on div "Bulk Options Delete Selected Bulk Options Order No Order Date Customer Name Acc…" at bounding box center [663, 200] width 967 height 460
click at [453, 417] on div "Currently viewing 11-20 out of 7702" at bounding box center [663, 411] width 941 height 14
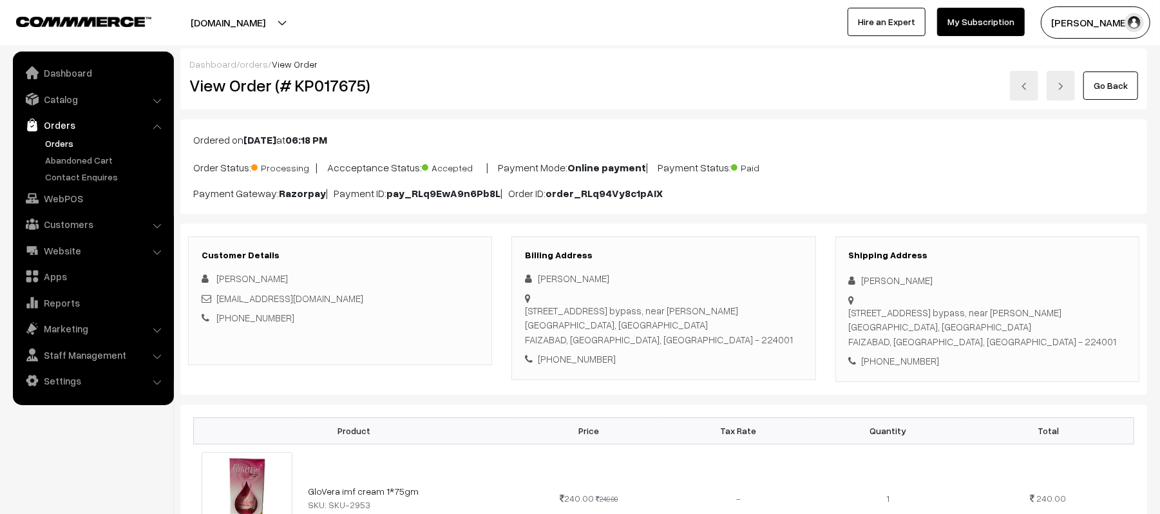
drag, startPoint x: 964, startPoint y: 287, endPoint x: 827, endPoint y: 287, distance: 136.5
click at [827, 287] on div "Shipping Address [PERSON_NAME] [STREET_ADDRESS][PERSON_NAME] [PHONE_NUMBER]" at bounding box center [987, 309] width 323 height 146
copy div "[PERSON_NAME]"
click at [893, 362] on div "[PHONE_NUMBER]" at bounding box center [987, 361] width 277 height 15
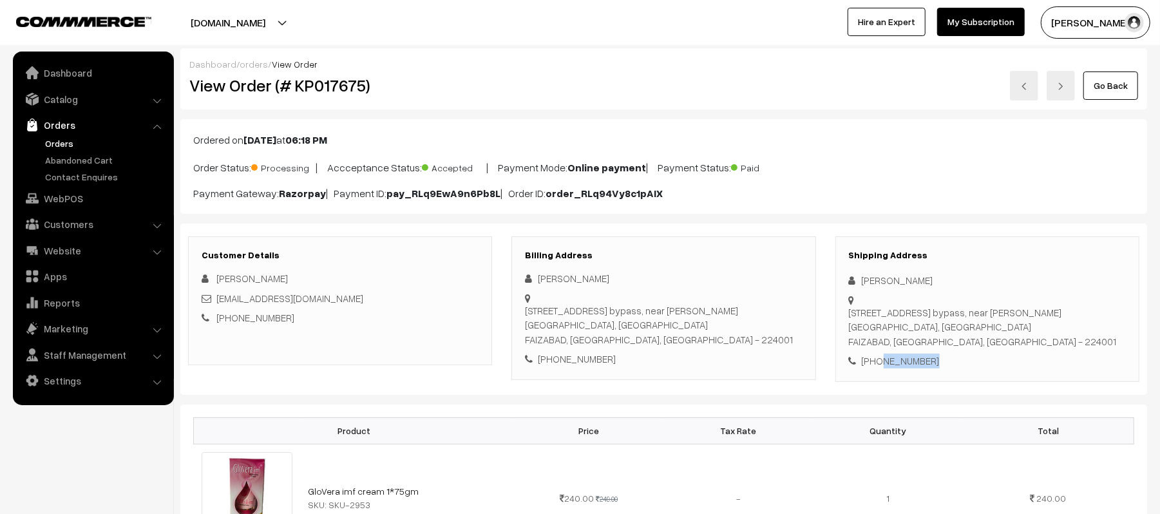
copy div "9519617177"
drag, startPoint x: 330, startPoint y: 297, endPoint x: 218, endPoint y: 295, distance: 112.7
click at [218, 295] on div "[EMAIL_ADDRESS][DOMAIN_NAME]" at bounding box center [340, 298] width 277 height 15
copy link "shagunsri9519@gmail.com"
click at [850, 312] on div "Shipping Address Shagun Srivastava 26,Anand vihar colony, naka bypass, near Jan…" at bounding box center [987, 309] width 304 height 146
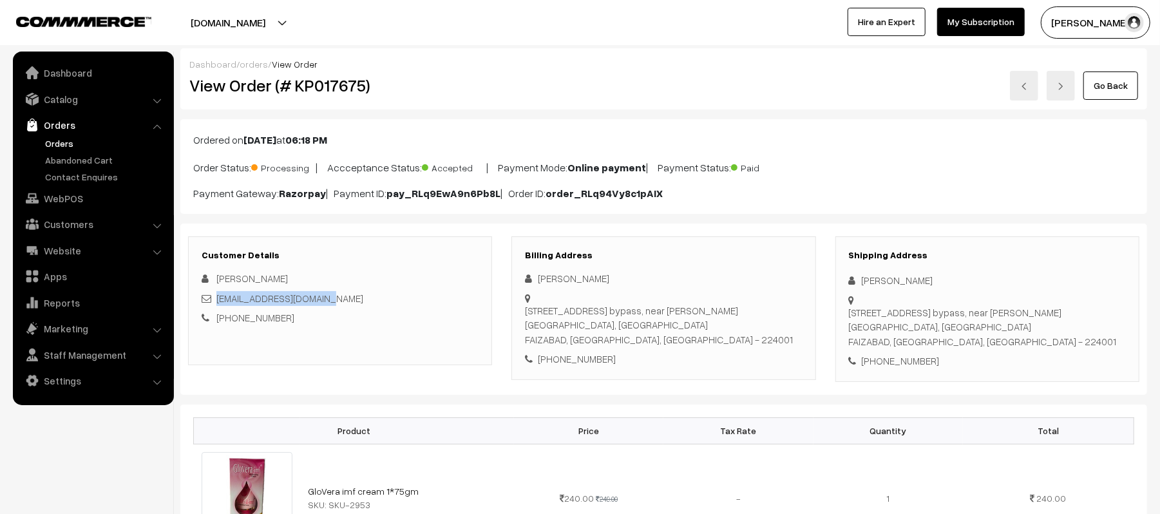
copy div "26,Anand vihar colony, naka bypass, near Janki hospital, Sultanpur road FAIZABA…"
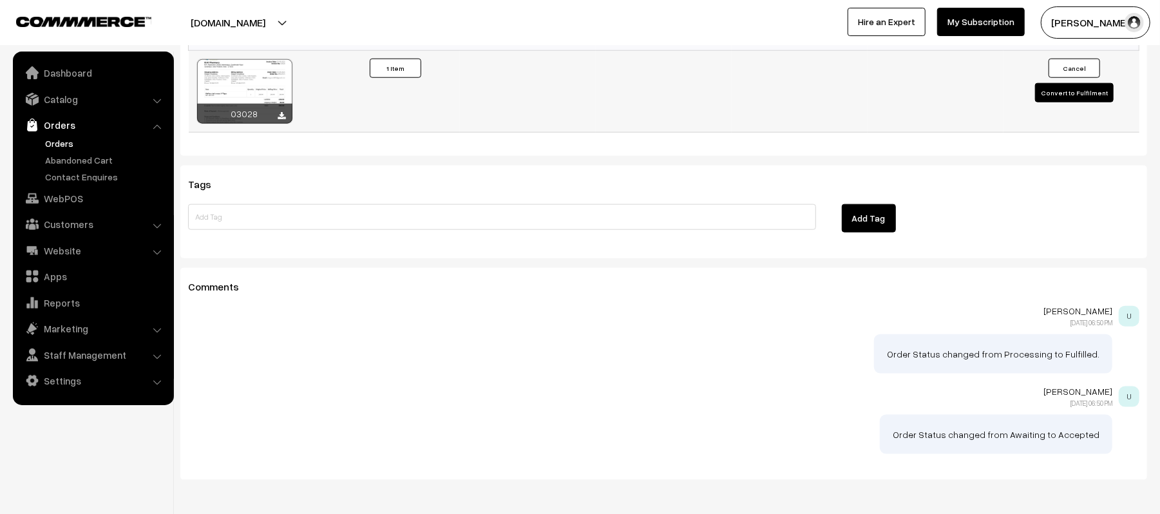
click at [1057, 95] on button "Convert to Fulfilment" at bounding box center [1074, 92] width 79 height 19
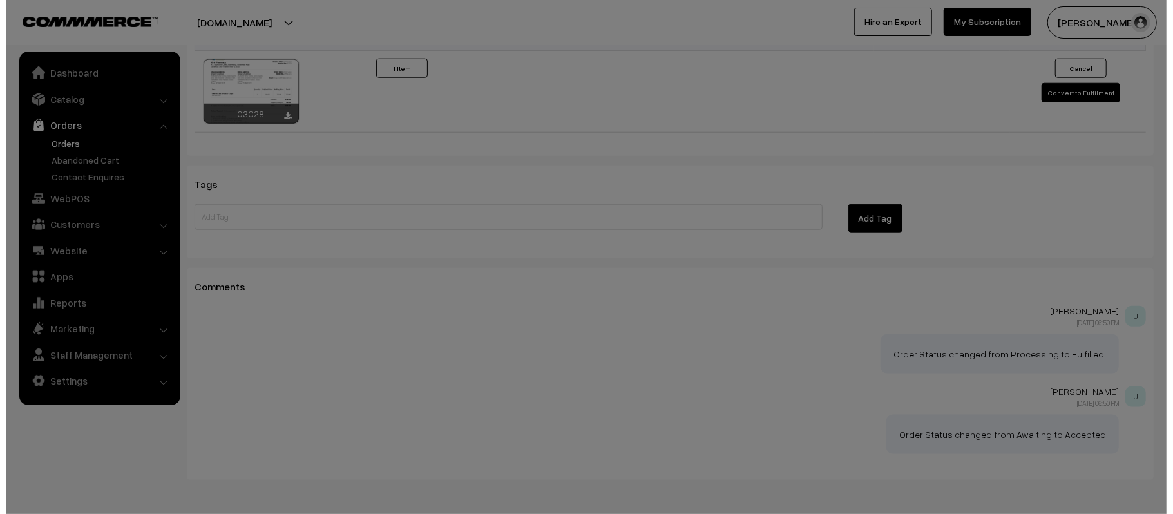
scroll to position [946, 0]
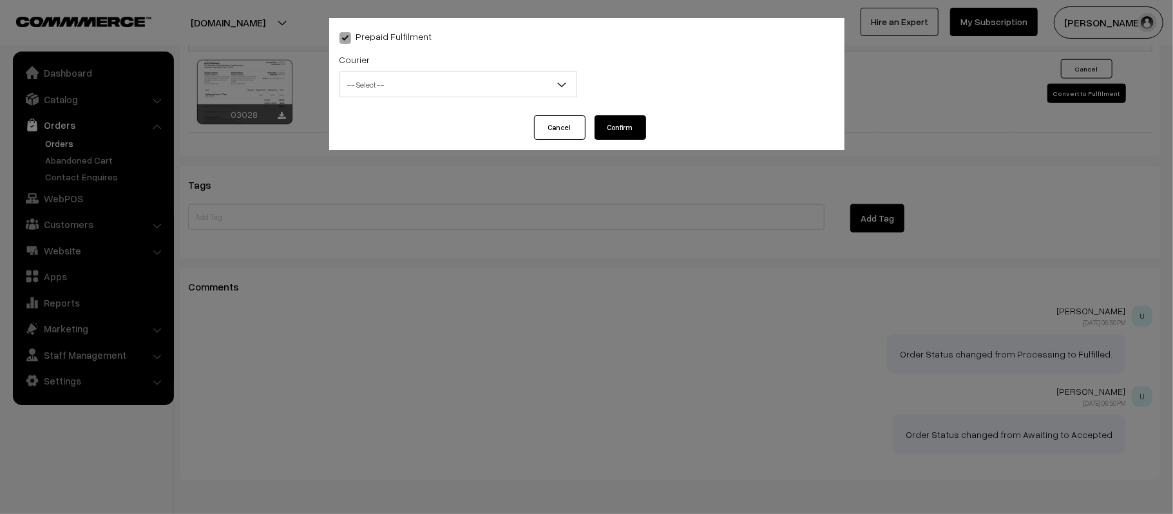
click at [390, 76] on span "-- Select --" at bounding box center [458, 84] width 236 height 23
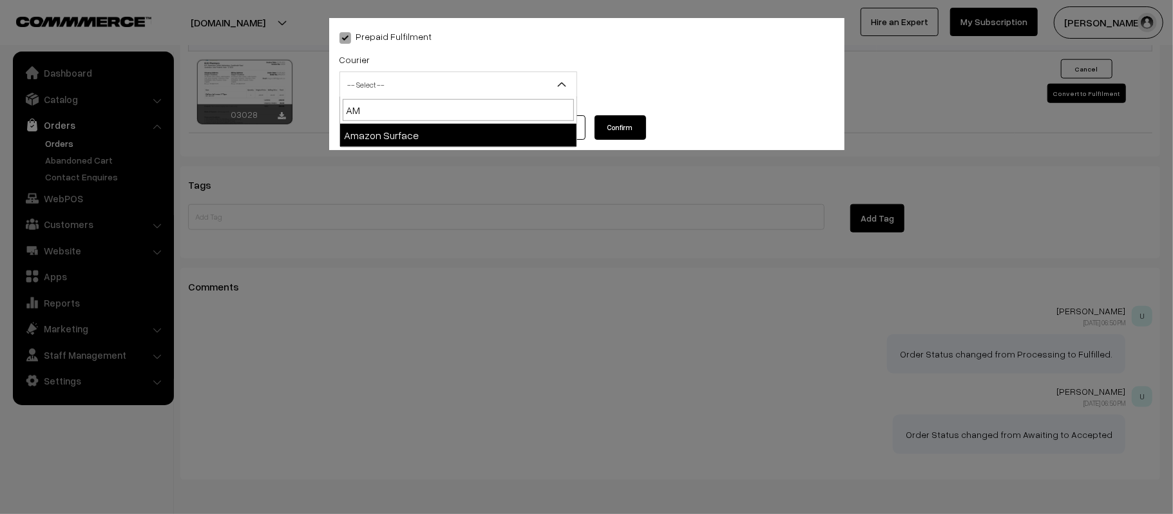
type input "AMA"
select select "5"
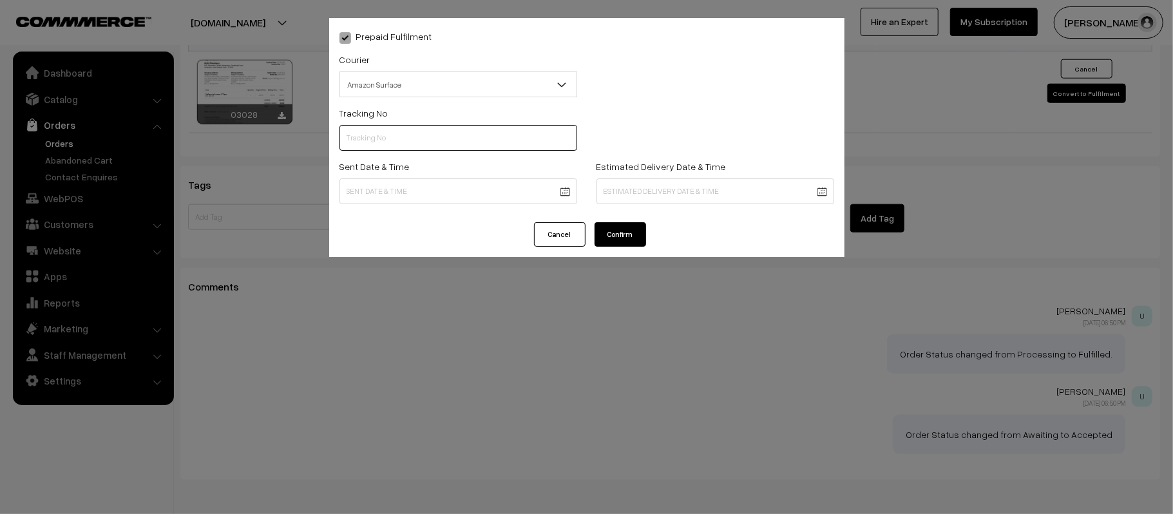
paste input "363797912001"
type input "363797912001"
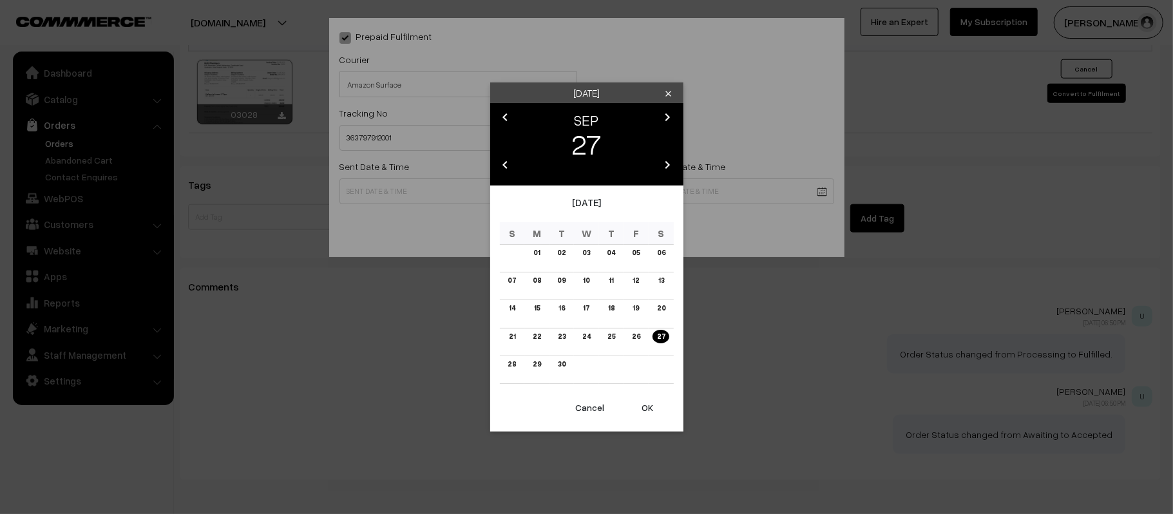
click at [649, 408] on button "OK" at bounding box center [648, 408] width 52 height 28
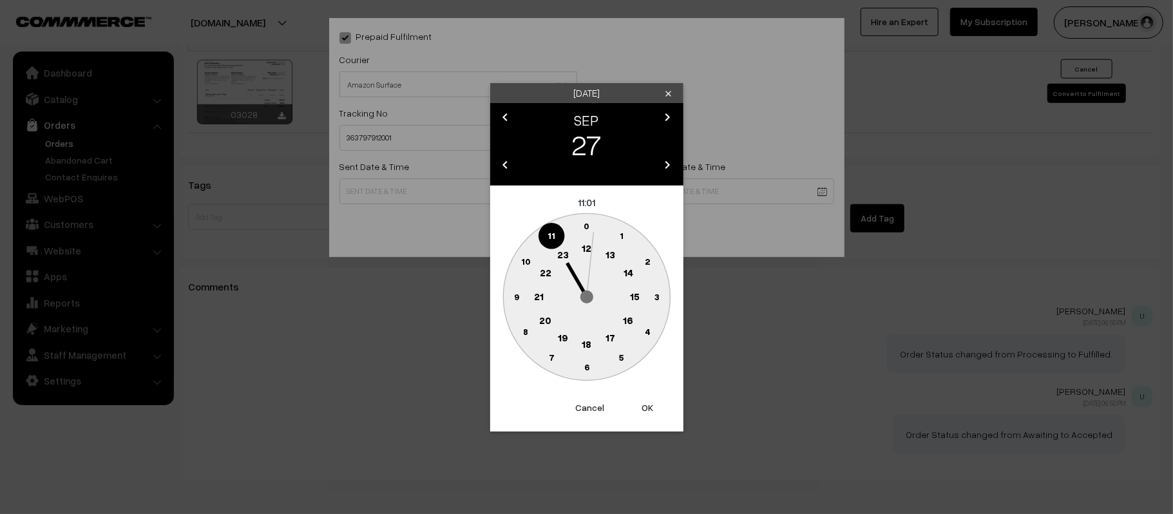
click at [582, 245] on g "0 1 2 3 4 5 6 7 8 9 10 11 12 13 14 15 16 17 18 19 20 21 22 23" at bounding box center [586, 296] width 167 height 167
click at [587, 243] on text "12" at bounding box center [587, 248] width 10 height 12
click at [522, 295] on circle at bounding box center [517, 289] width 17 height 17
type input "[DATE] 12:46"
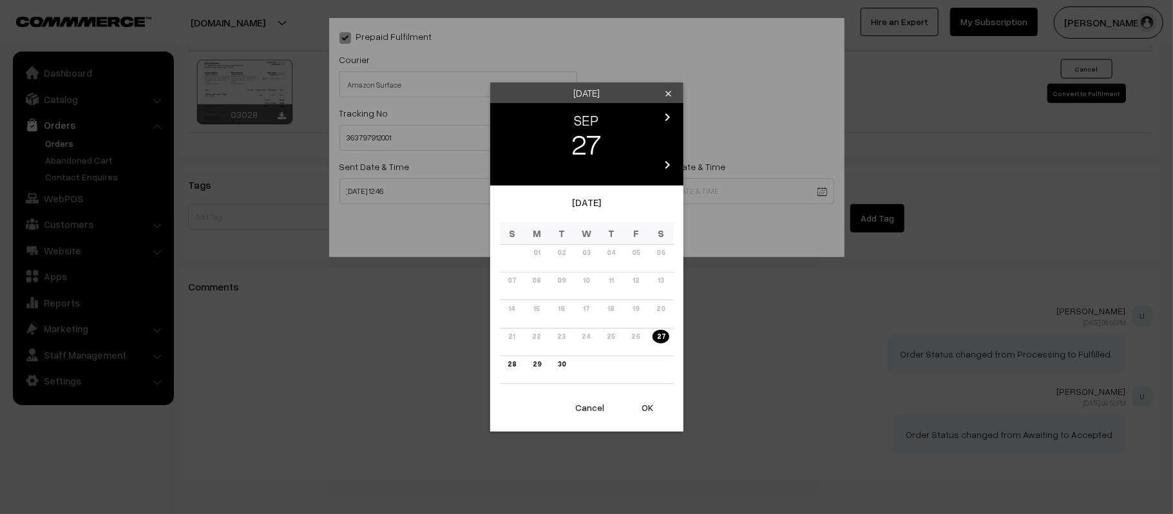
click at [660, 115] on icon "chevron_right" at bounding box center [667, 116] width 15 height 15
click at [660, 245] on td "04" at bounding box center [661, 259] width 25 height 28
click at [637, 261] on td "03" at bounding box center [635, 259] width 25 height 28
click at [635, 255] on link "03" at bounding box center [635, 253] width 15 height 14
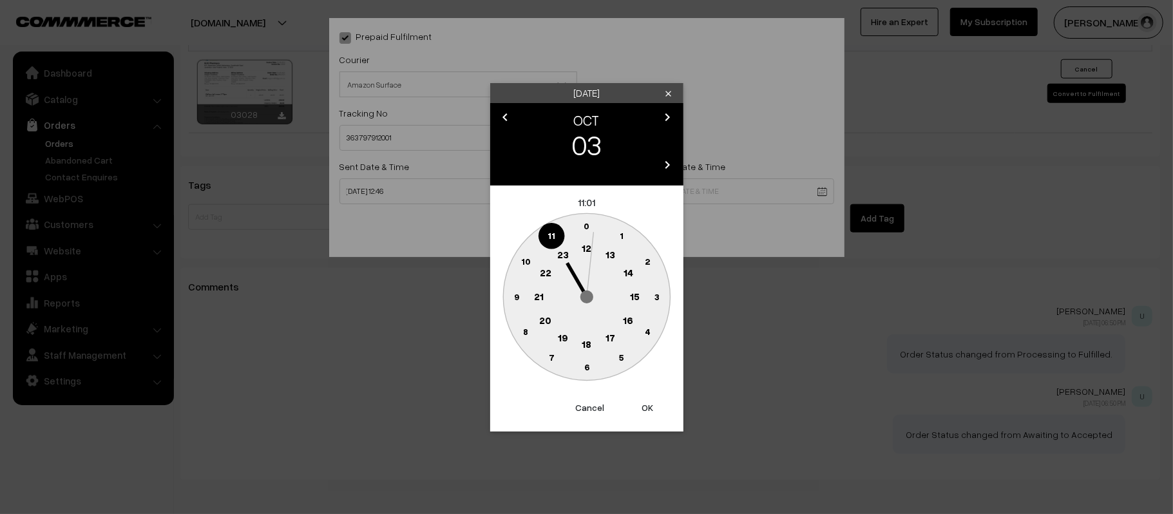
click at [539, 291] on text "21" at bounding box center [539, 296] width 10 height 12
click at [586, 361] on text "30" at bounding box center [586, 366] width 11 height 11
type input "[DATE] 21:30"
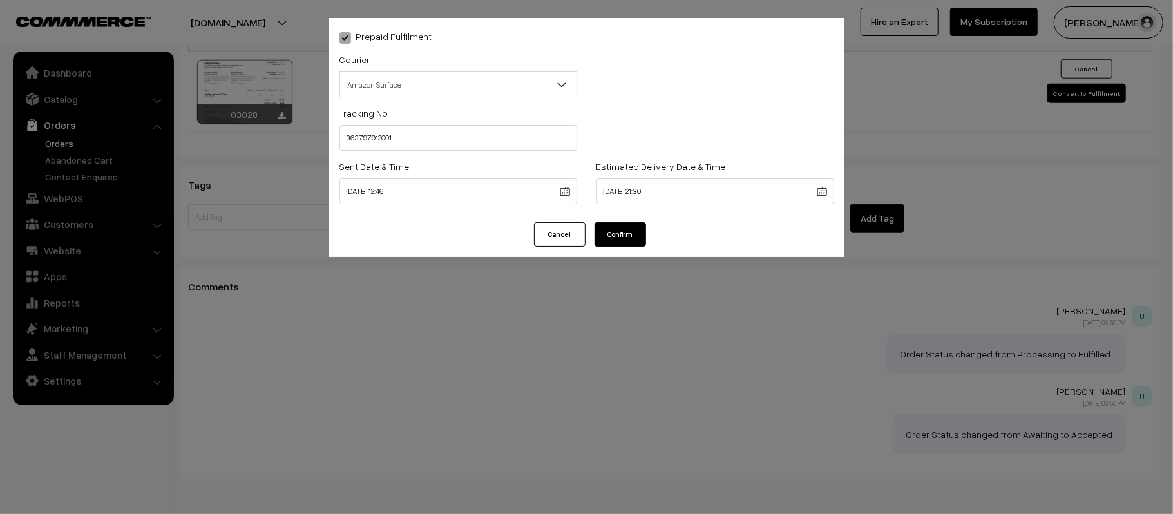
click at [631, 237] on button "Confirm" at bounding box center [620, 234] width 52 height 24
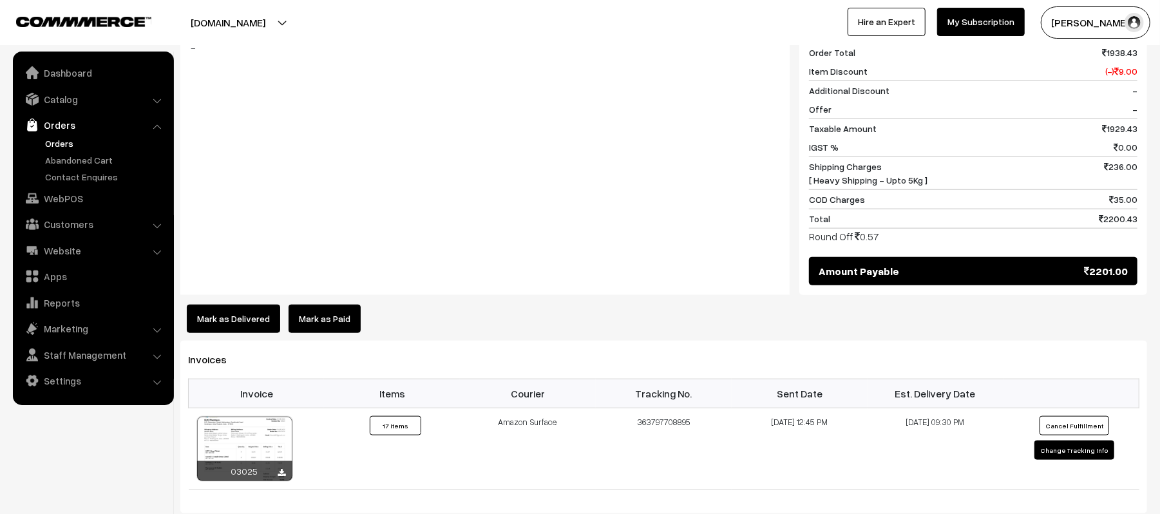
scroll to position [946, 0]
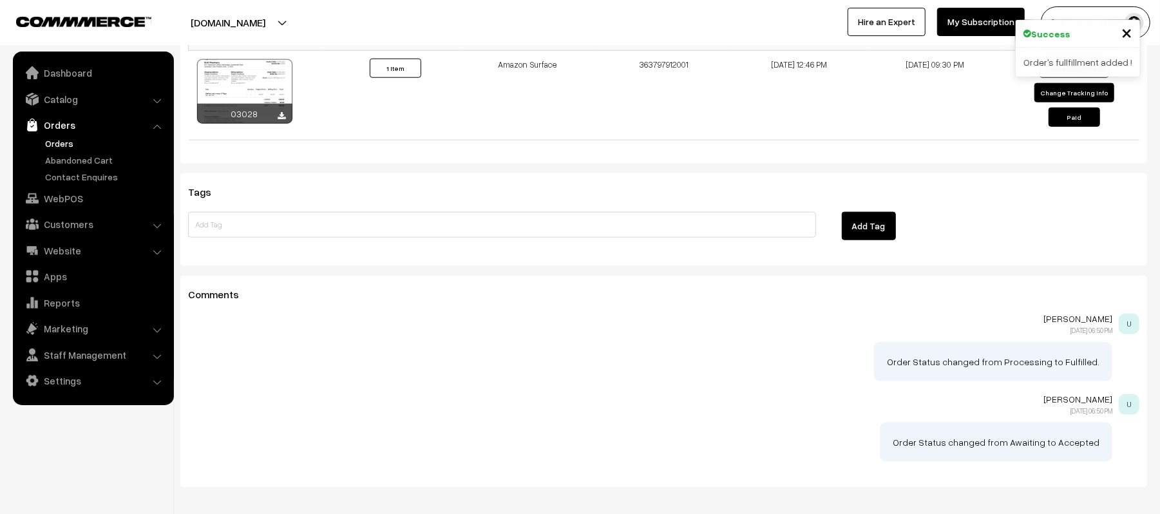
scroll to position [944, 0]
click at [743, 381] on div at bounding box center [663, 359] width 951 height 46
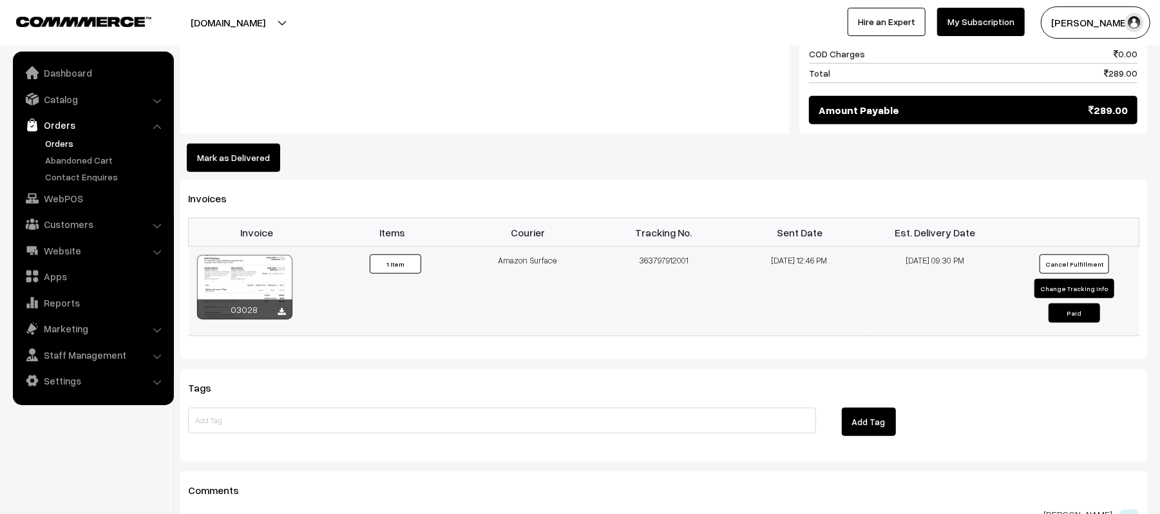
click at [1064, 290] on button "Change Tracking Info" at bounding box center [1074, 288] width 80 height 19
select select "5"
type input "363797912001"
type input "[DATE] 12:46"
type input "[DATE] 21:30"
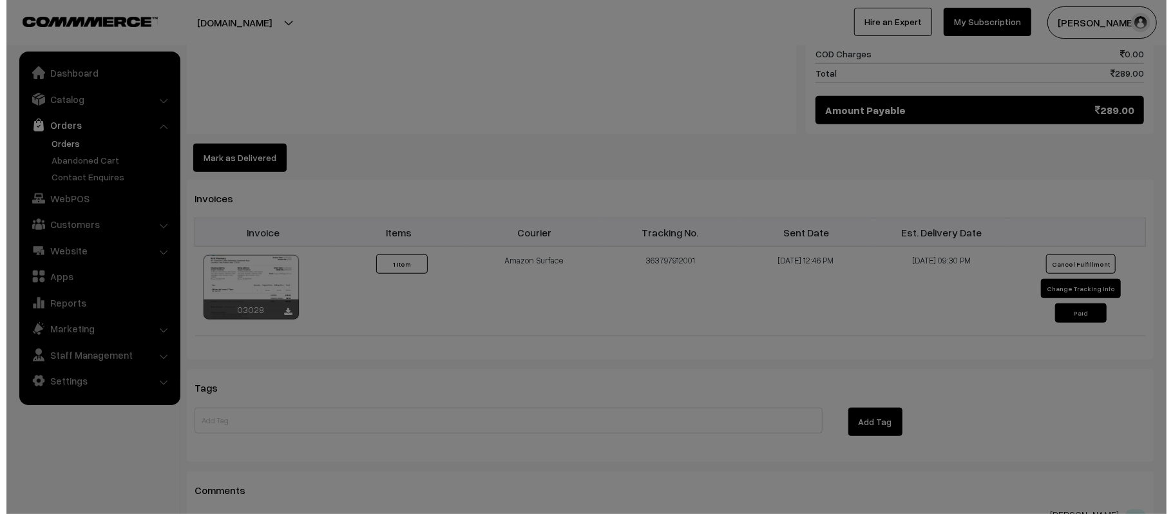
scroll to position [750, 0]
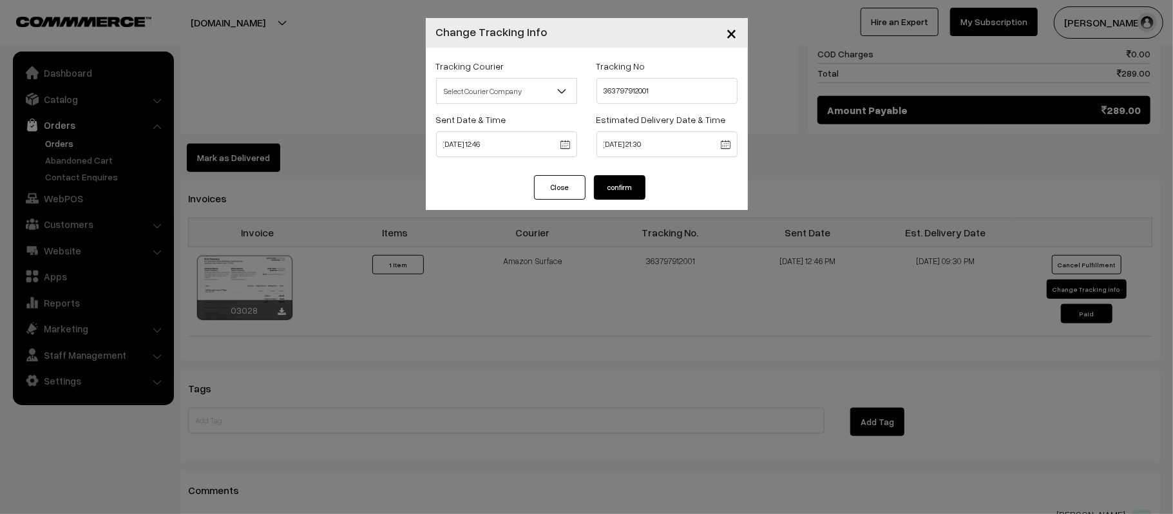
click at [475, 82] on span "Select Courier Company" at bounding box center [507, 91] width 140 height 23
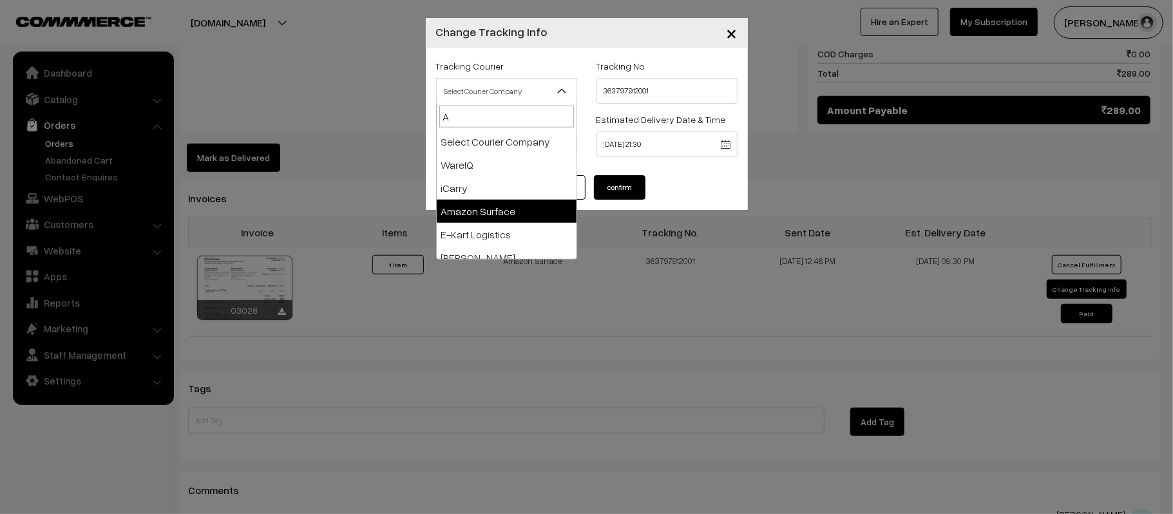
type input "AM"
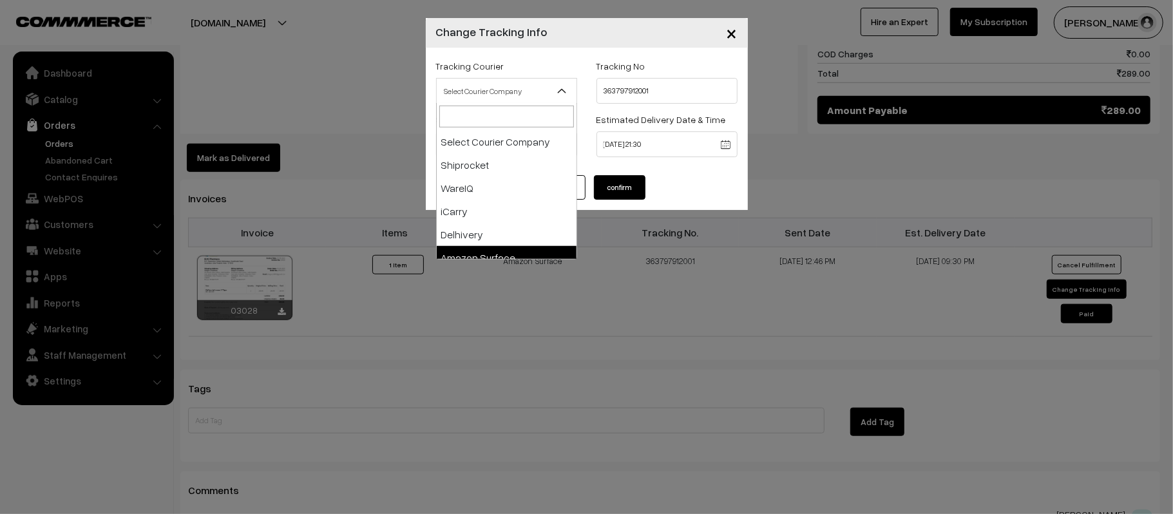
click at [475, 86] on span "Select Courier Company" at bounding box center [507, 91] width 140 height 23
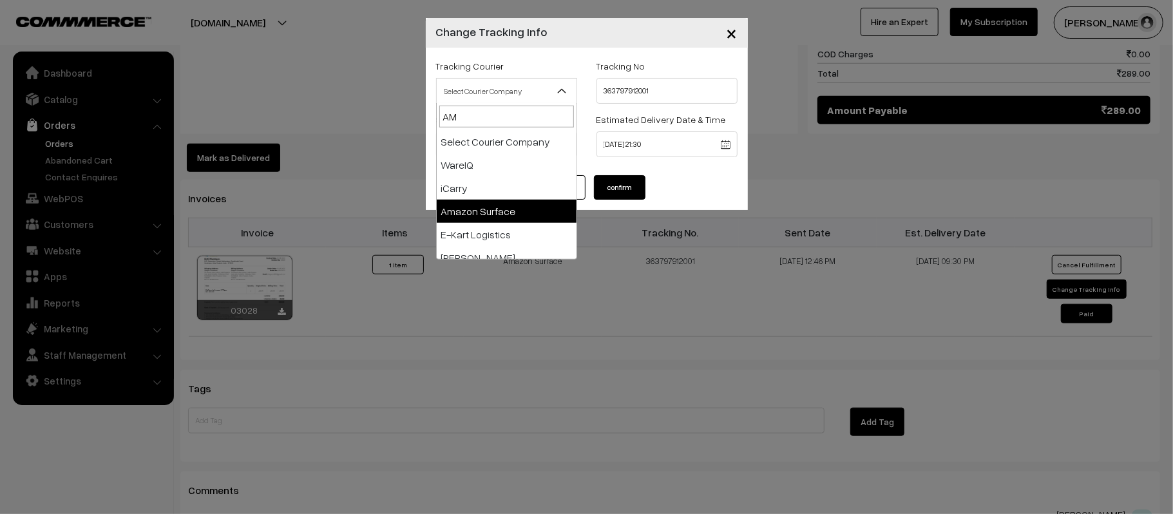
type input "AMA"
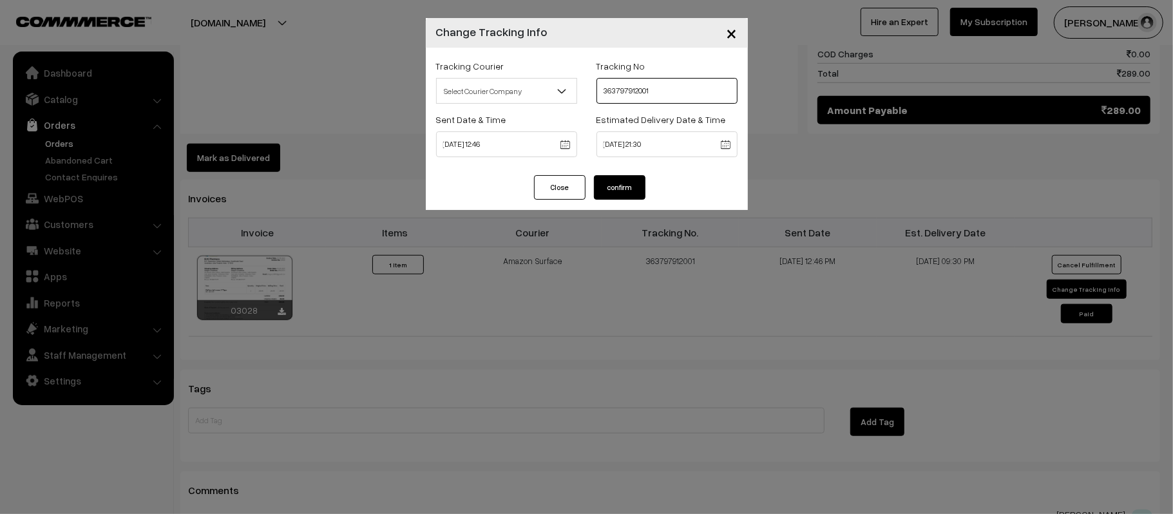
click at [676, 91] on input "363797912001" at bounding box center [666, 91] width 141 height 26
paste input "text"
type input "363797912001"
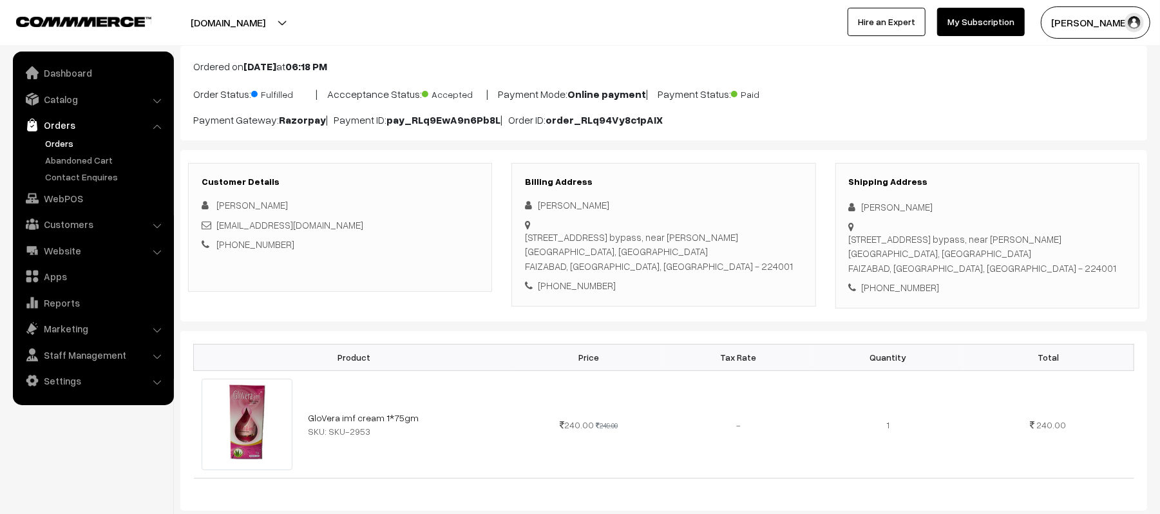
scroll to position [0, 0]
